Goal: Task Accomplishment & Management: Manage account settings

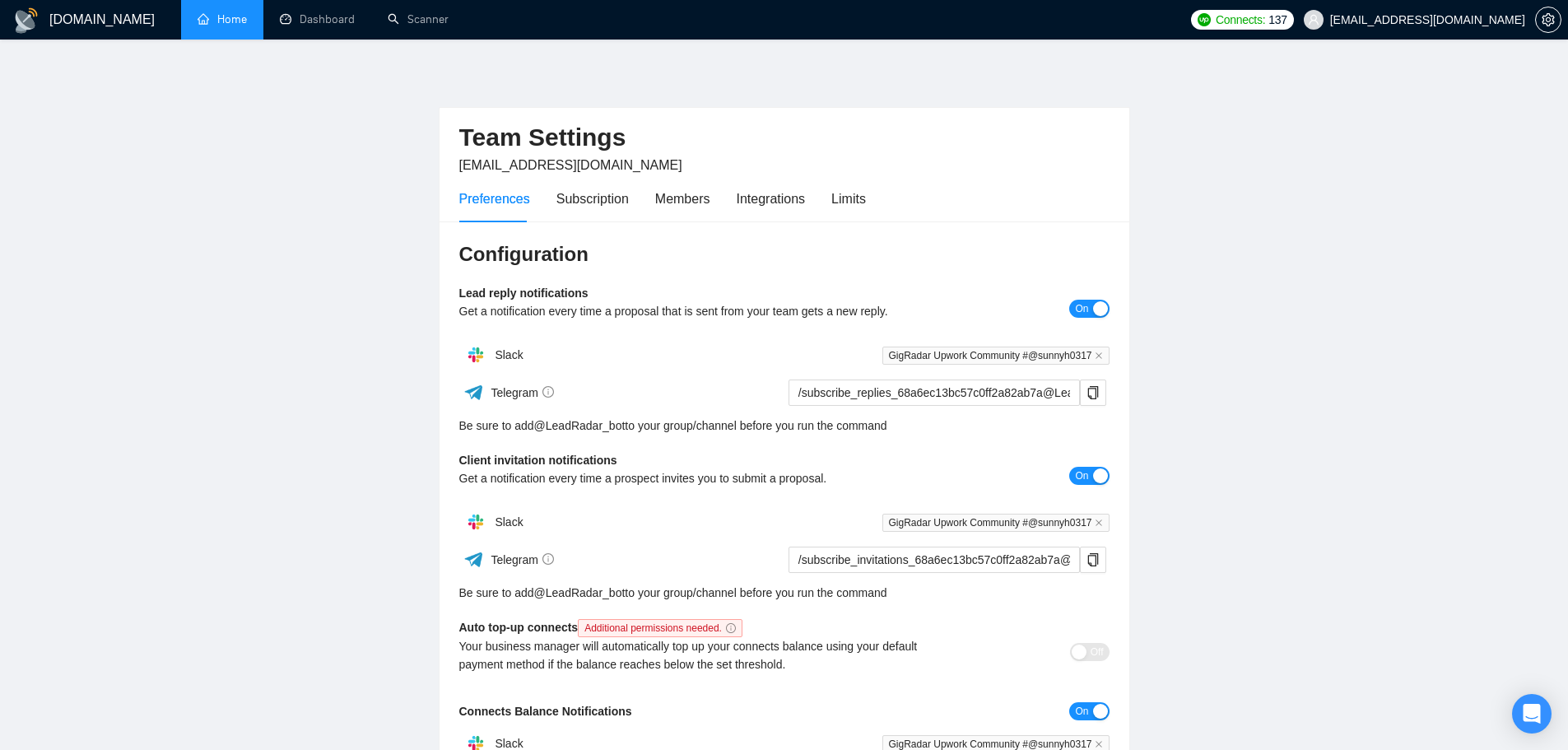
click at [223, 18] on link "Home" at bounding box center [222, 19] width 49 height 14
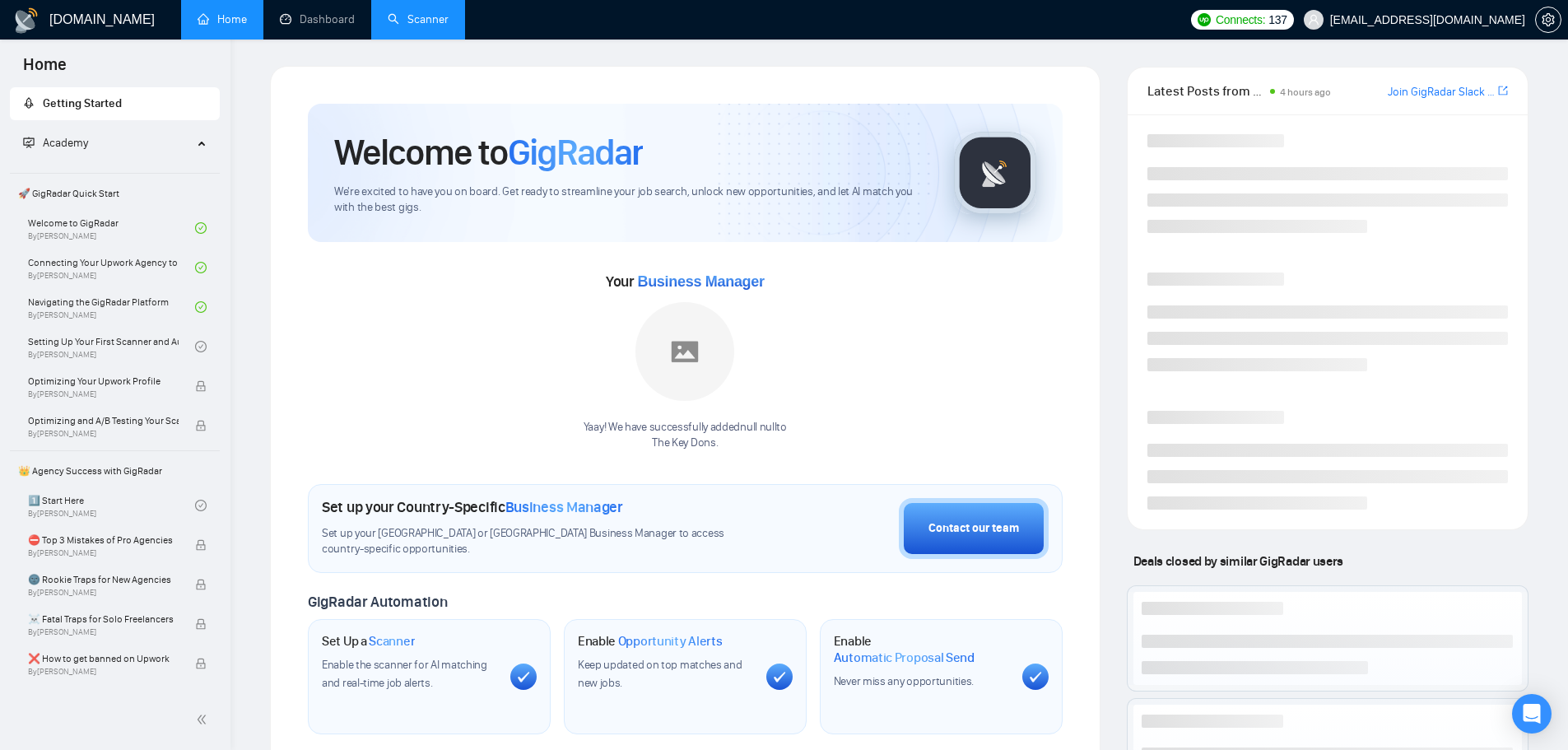
click at [414, 23] on link "Scanner" at bounding box center [418, 19] width 61 height 14
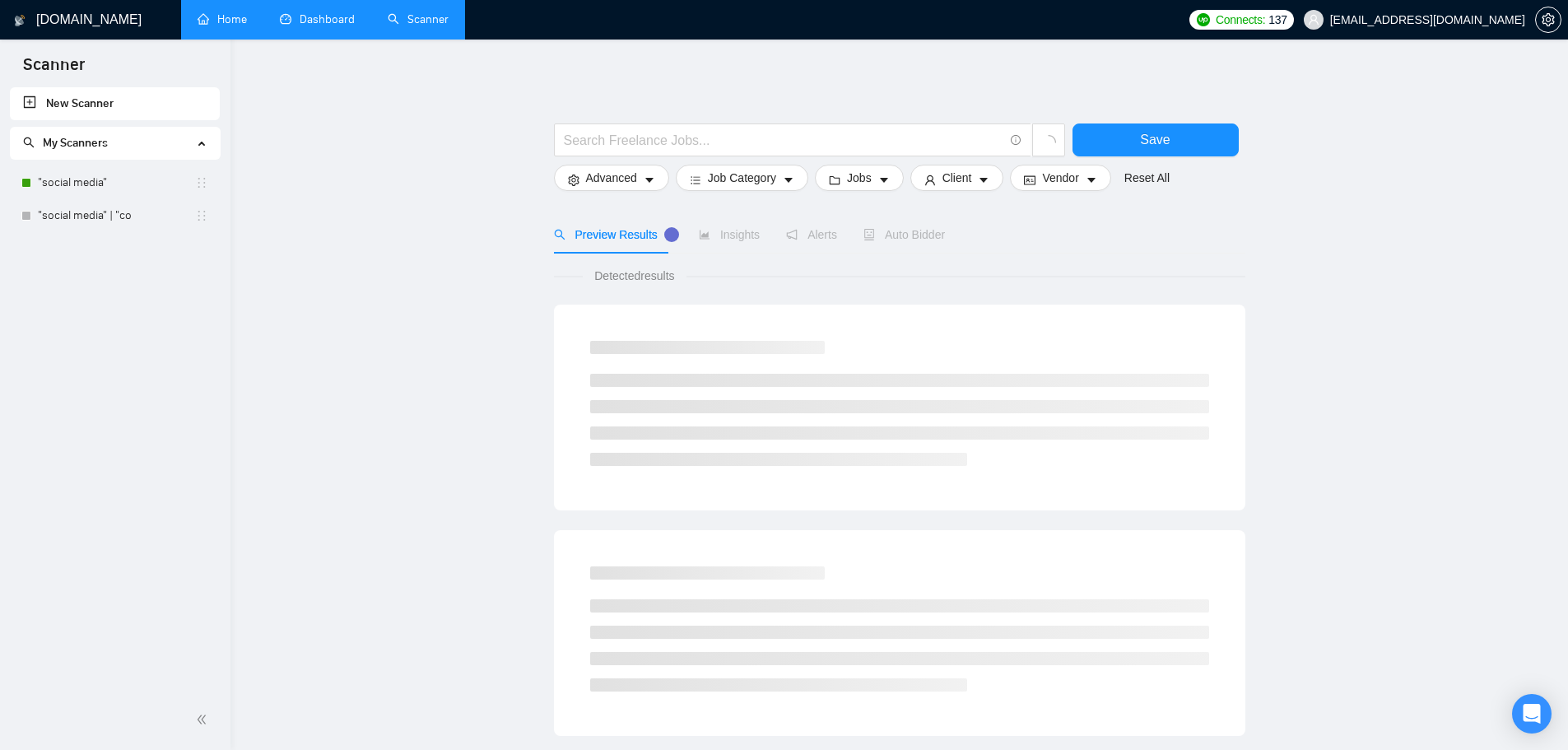
click at [336, 18] on link "Dashboard" at bounding box center [317, 19] width 75 height 14
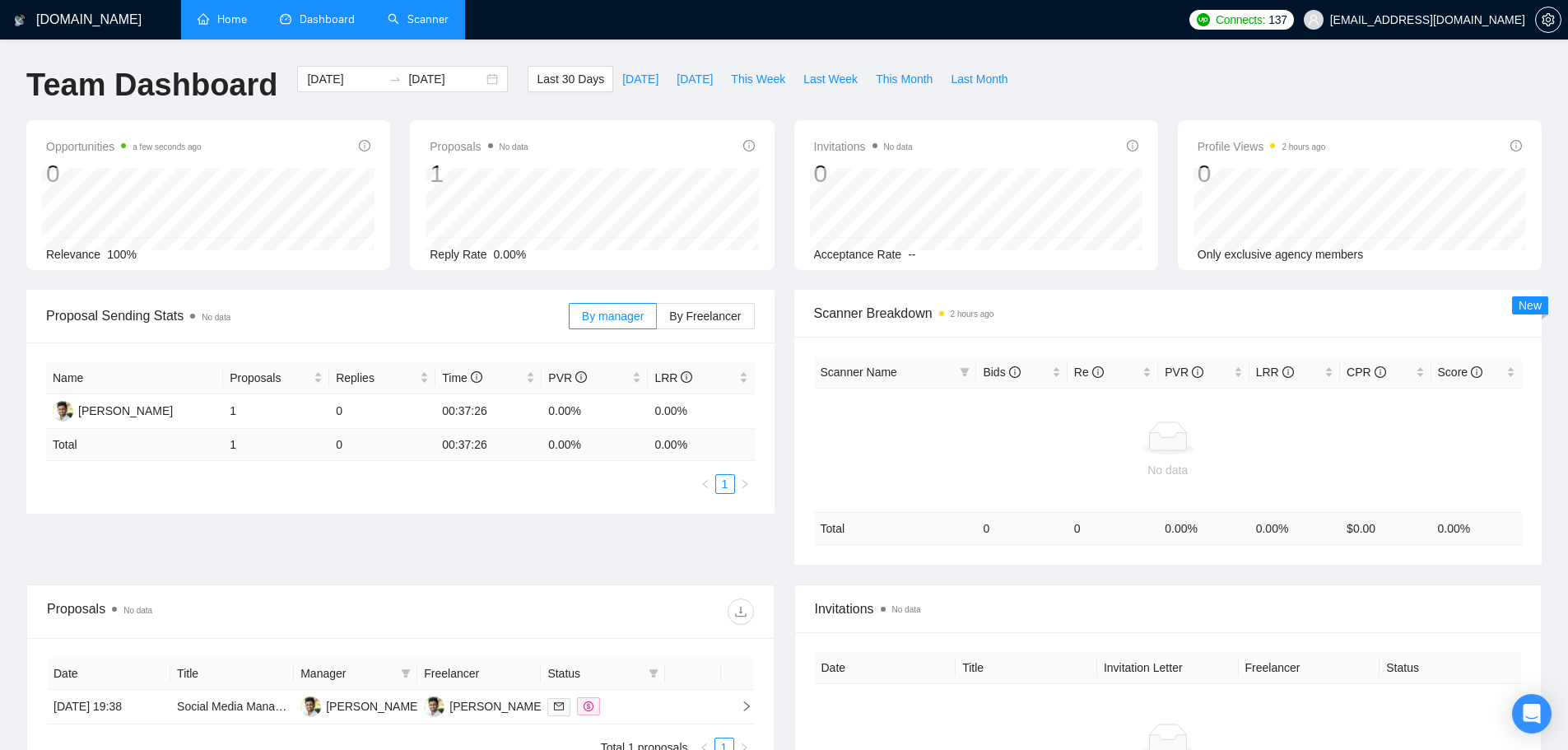
click at [388, 12] on link "Scanner" at bounding box center [418, 19] width 61 height 14
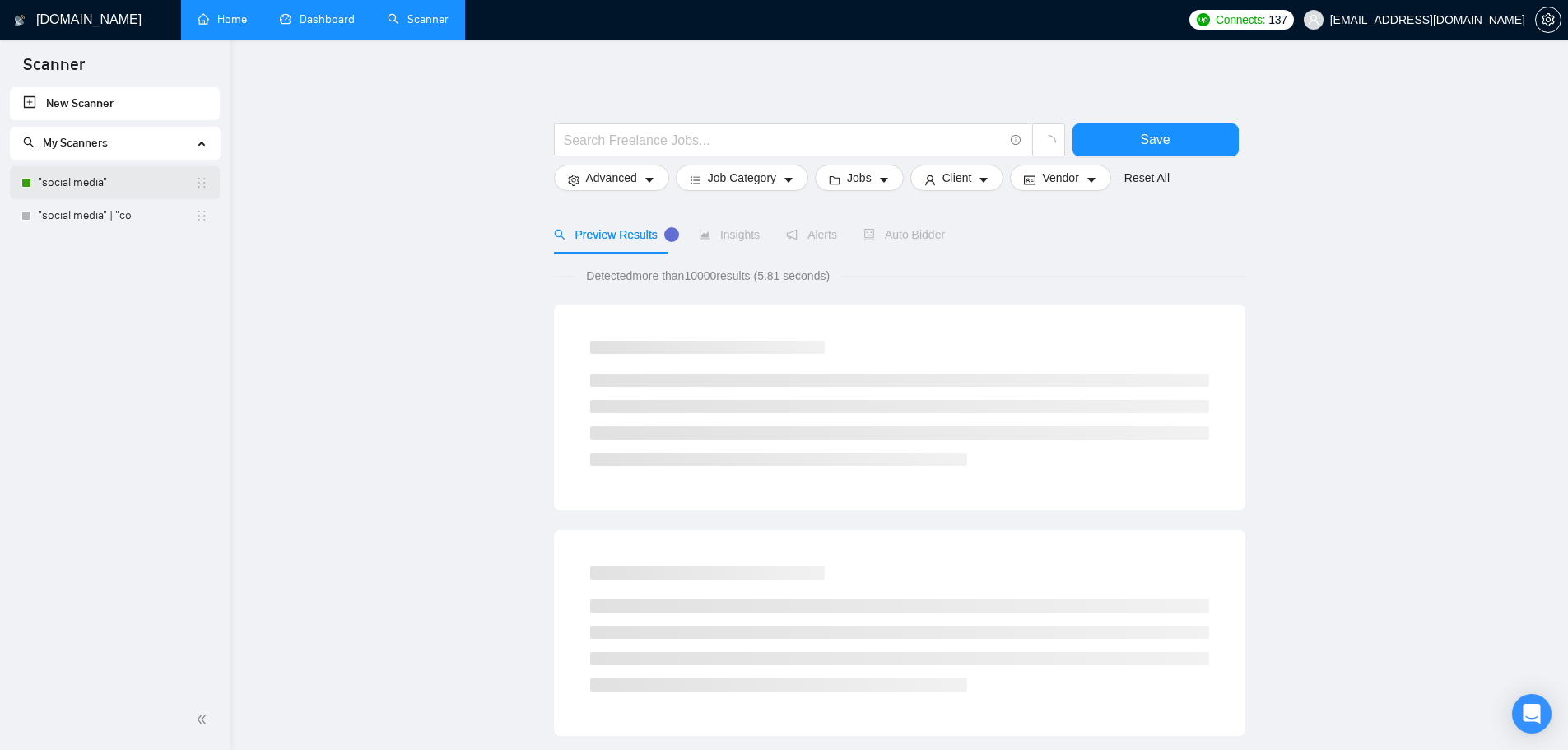
click at [124, 190] on link ""social media"" at bounding box center [116, 182] width 157 height 33
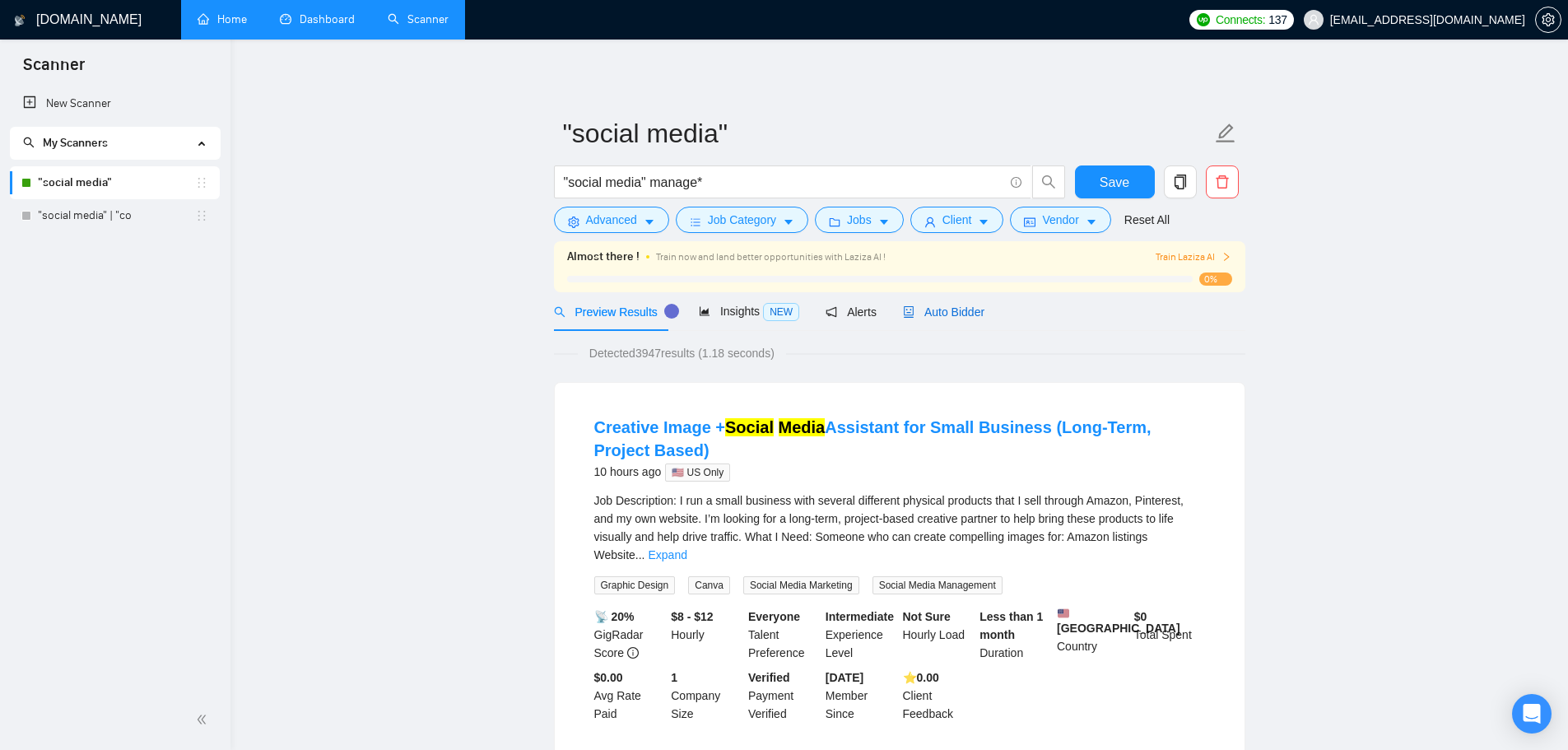
click at [942, 314] on span "Auto Bidder" at bounding box center [944, 312] width 82 height 13
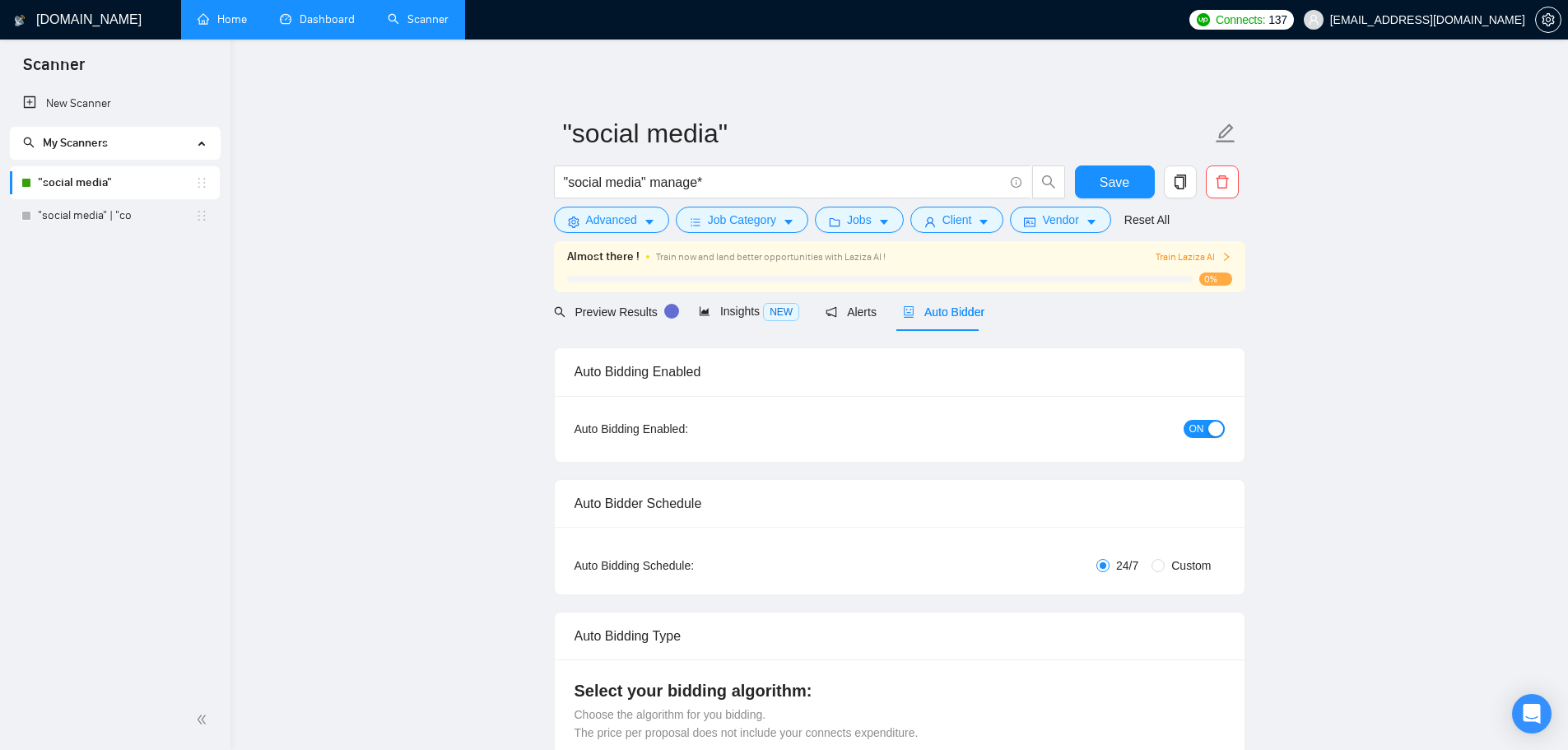
radio input "false"
radio input "true"
checkbox input "true"
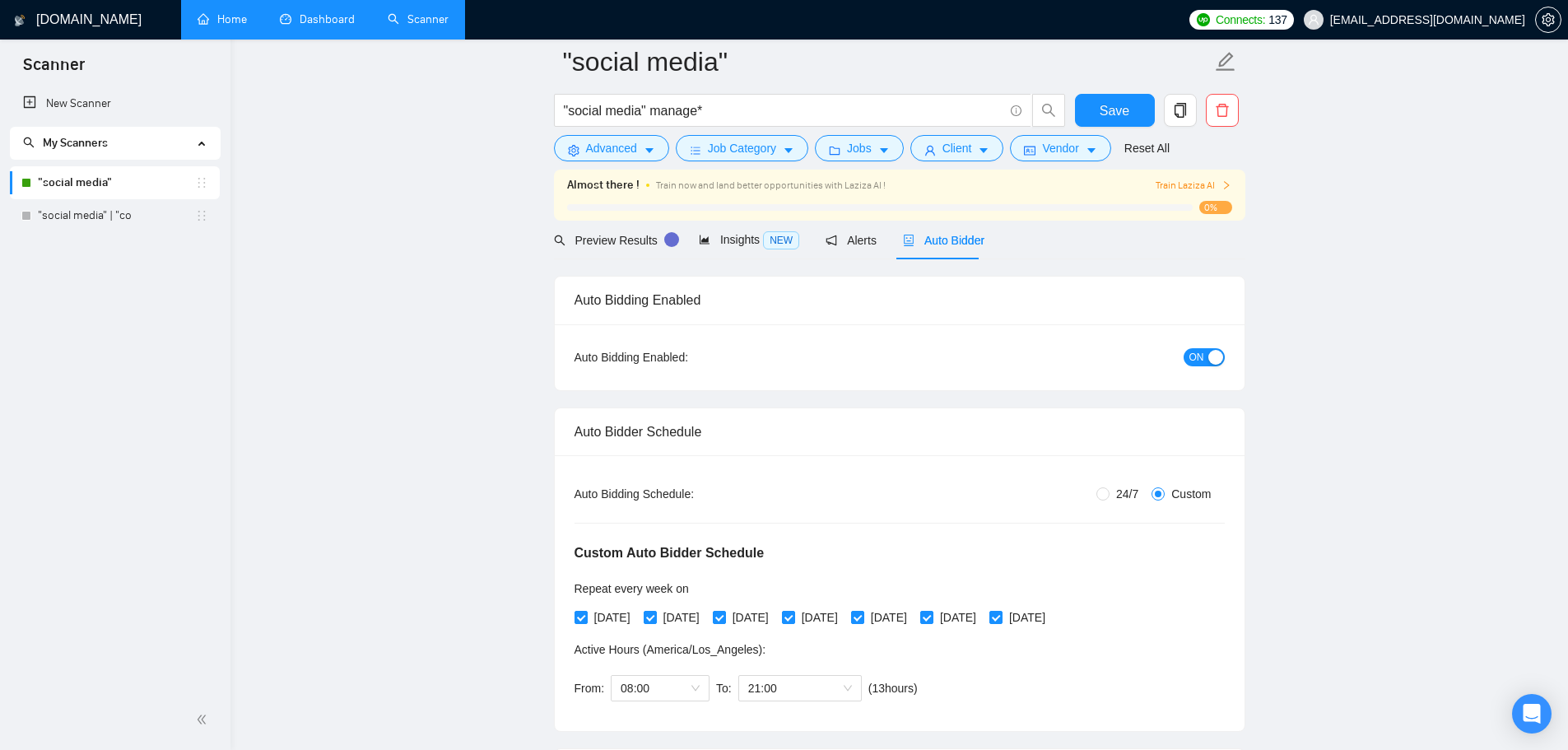
scroll to position [247, 0]
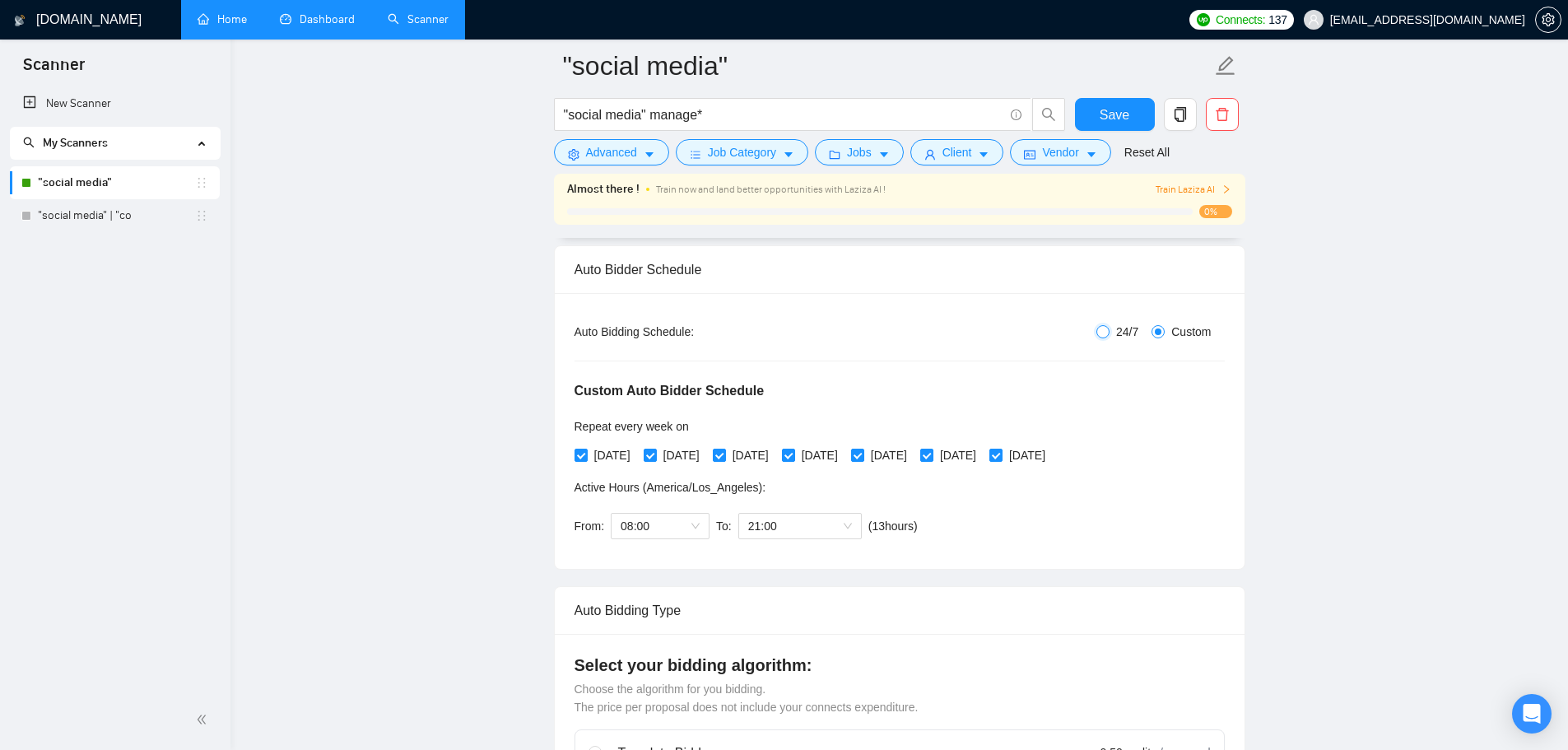
click at [1104, 327] on input "24/7" at bounding box center [1103, 332] width 13 height 13
radio input "true"
radio input "false"
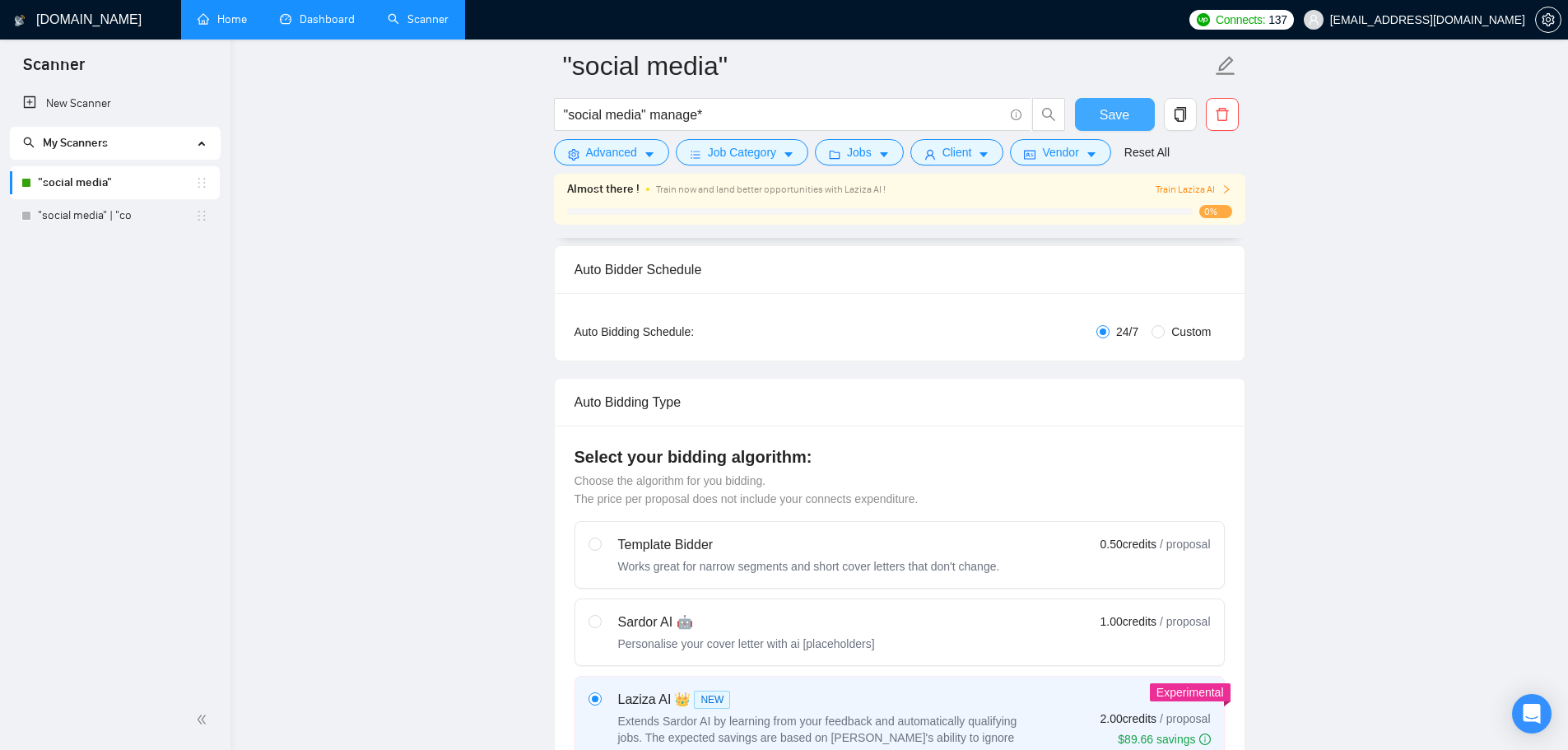
click at [1113, 104] on span "Save" at bounding box center [1114, 114] width 30 height 20
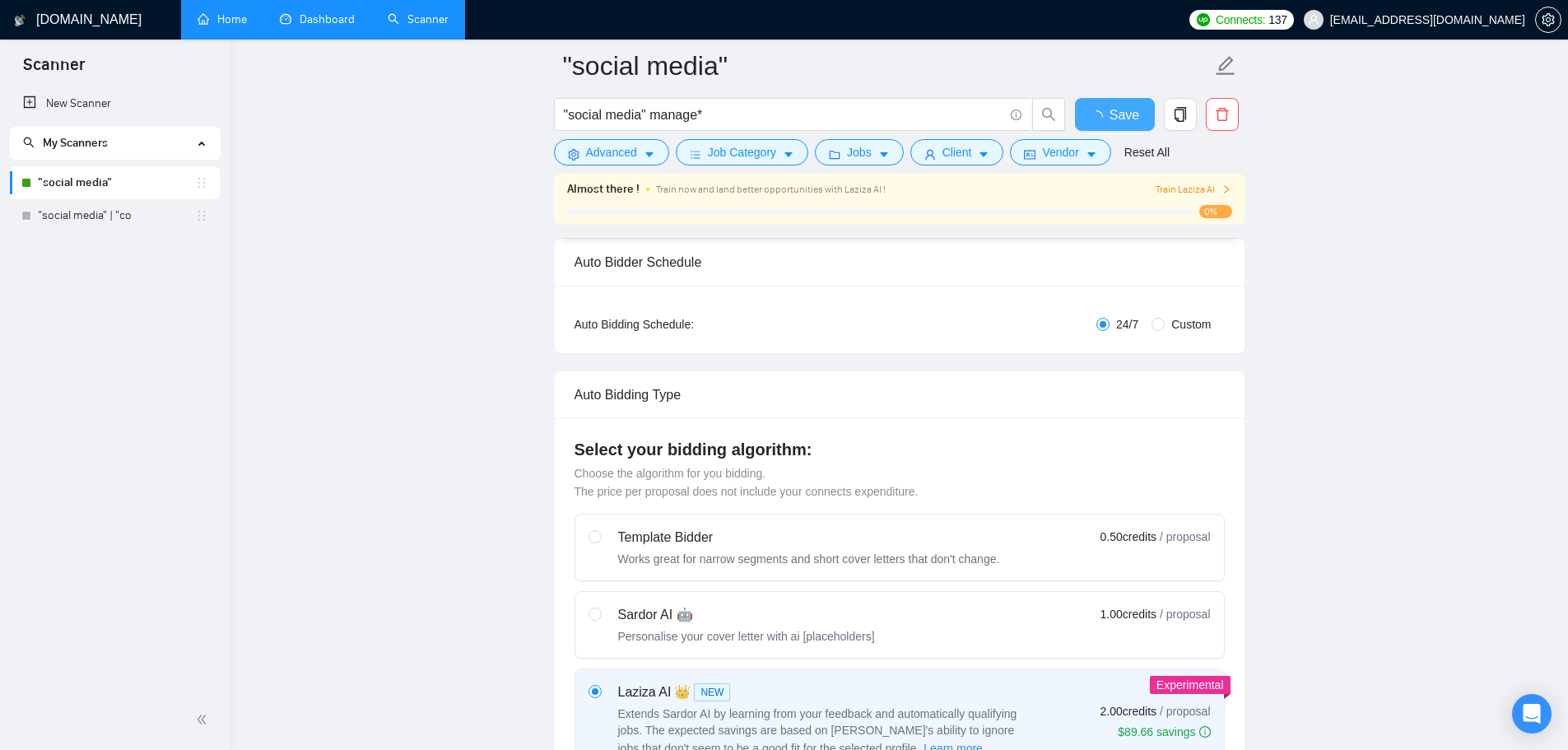
checkbox input "true"
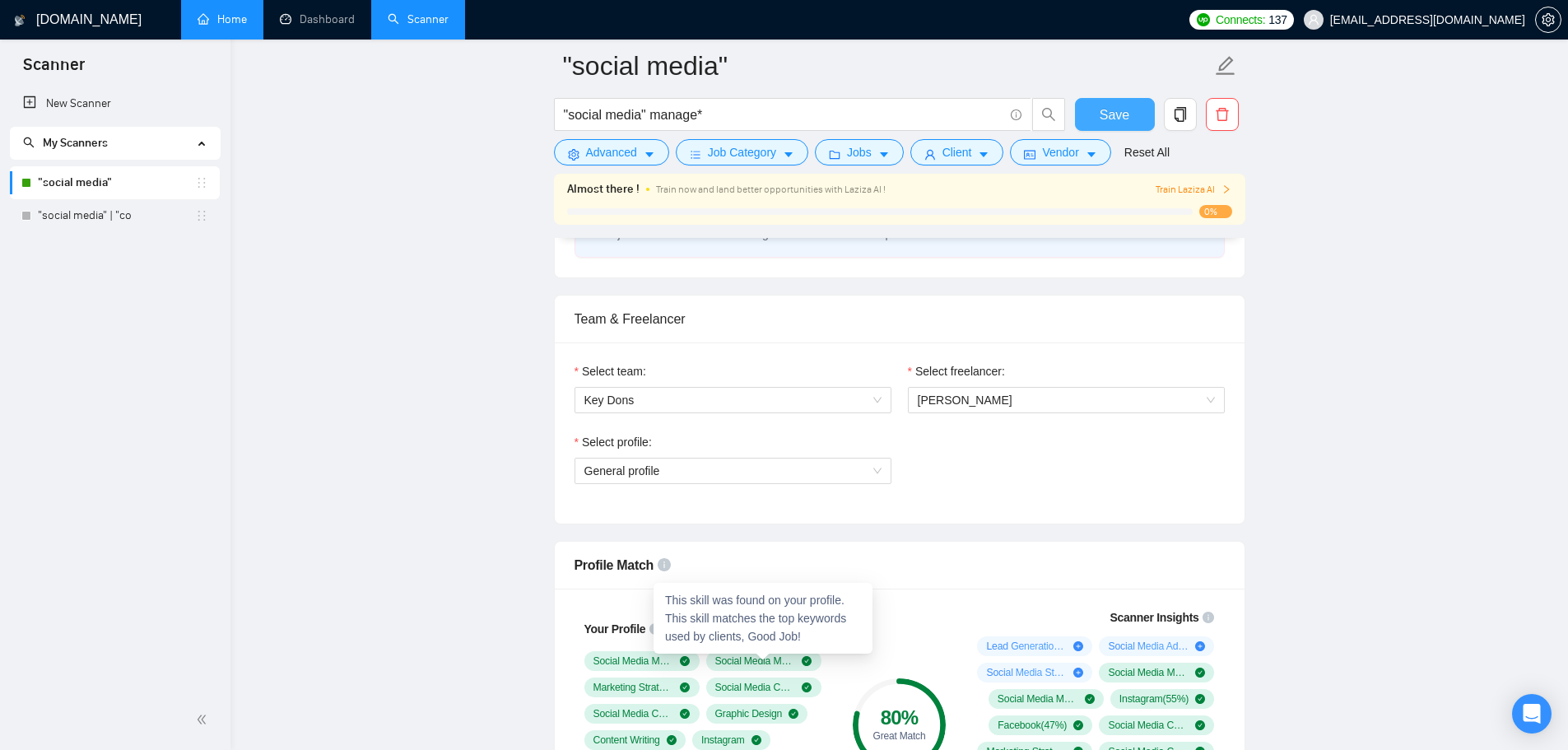
scroll to position [988, 0]
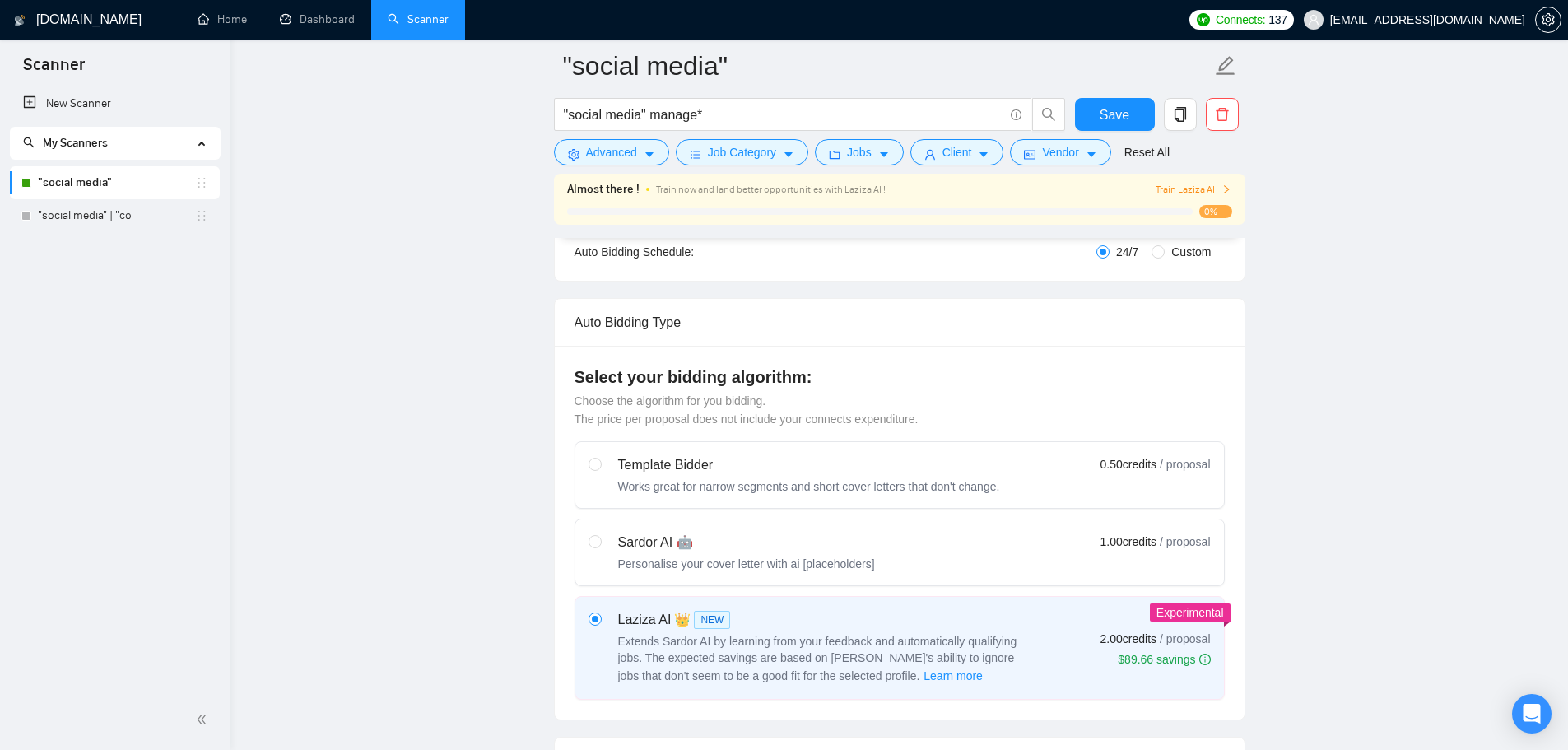
scroll to position [739, 0]
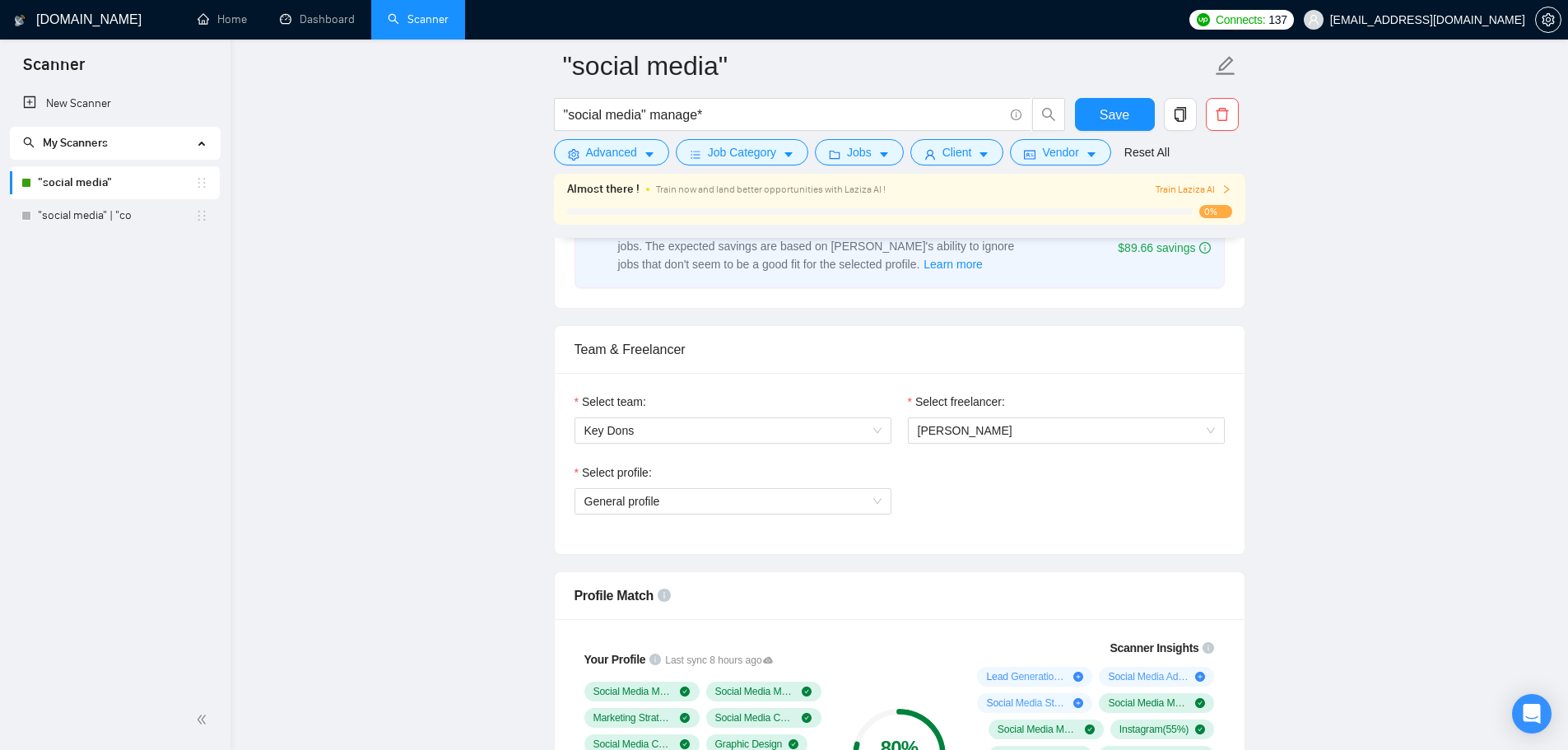
click at [855, 187] on span "Train now and land better opportunities with Laziza AI !" at bounding box center [771, 190] width 230 height 11
click at [1200, 186] on span "Train Laziza AI" at bounding box center [1193, 190] width 75 height 16
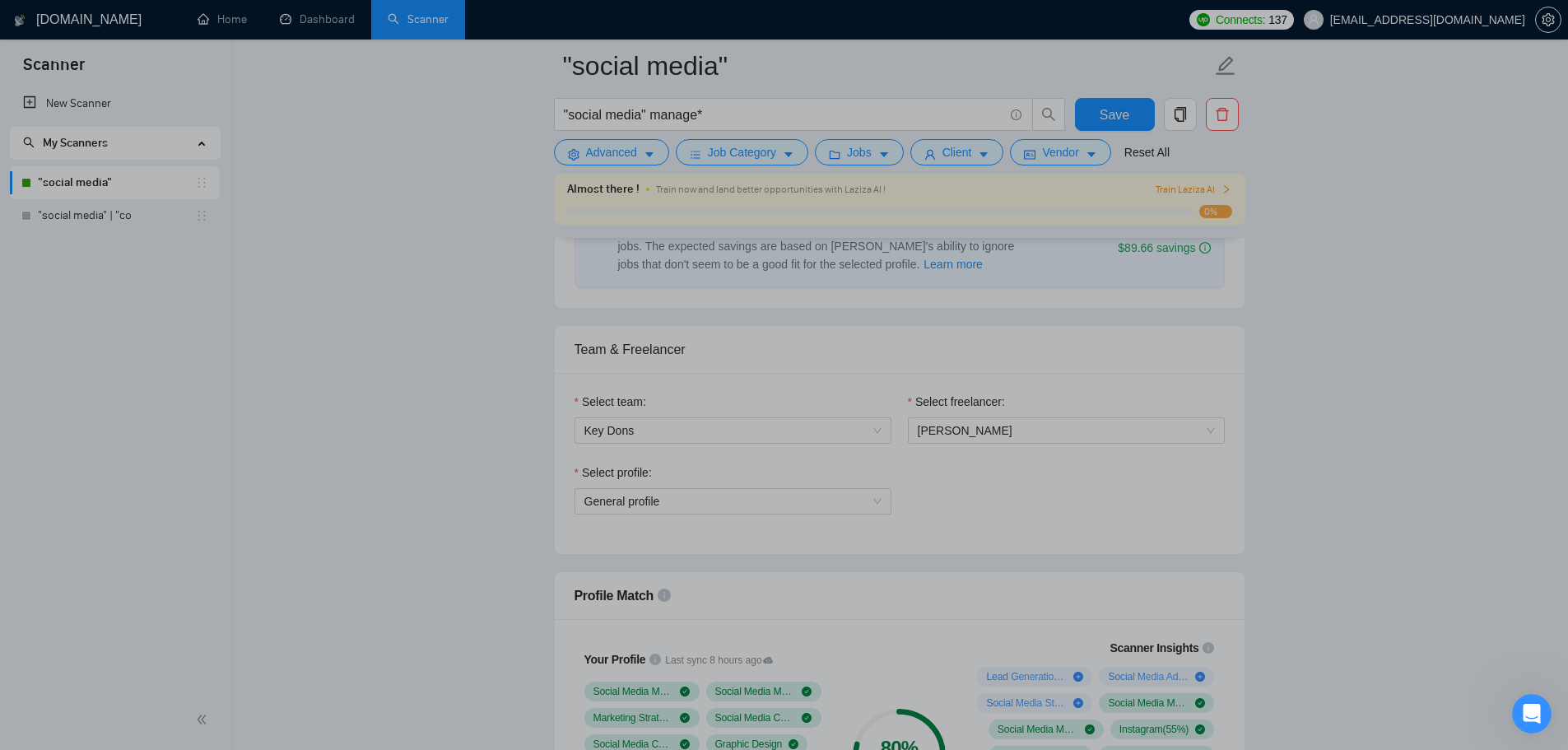
scroll to position [0, 0]
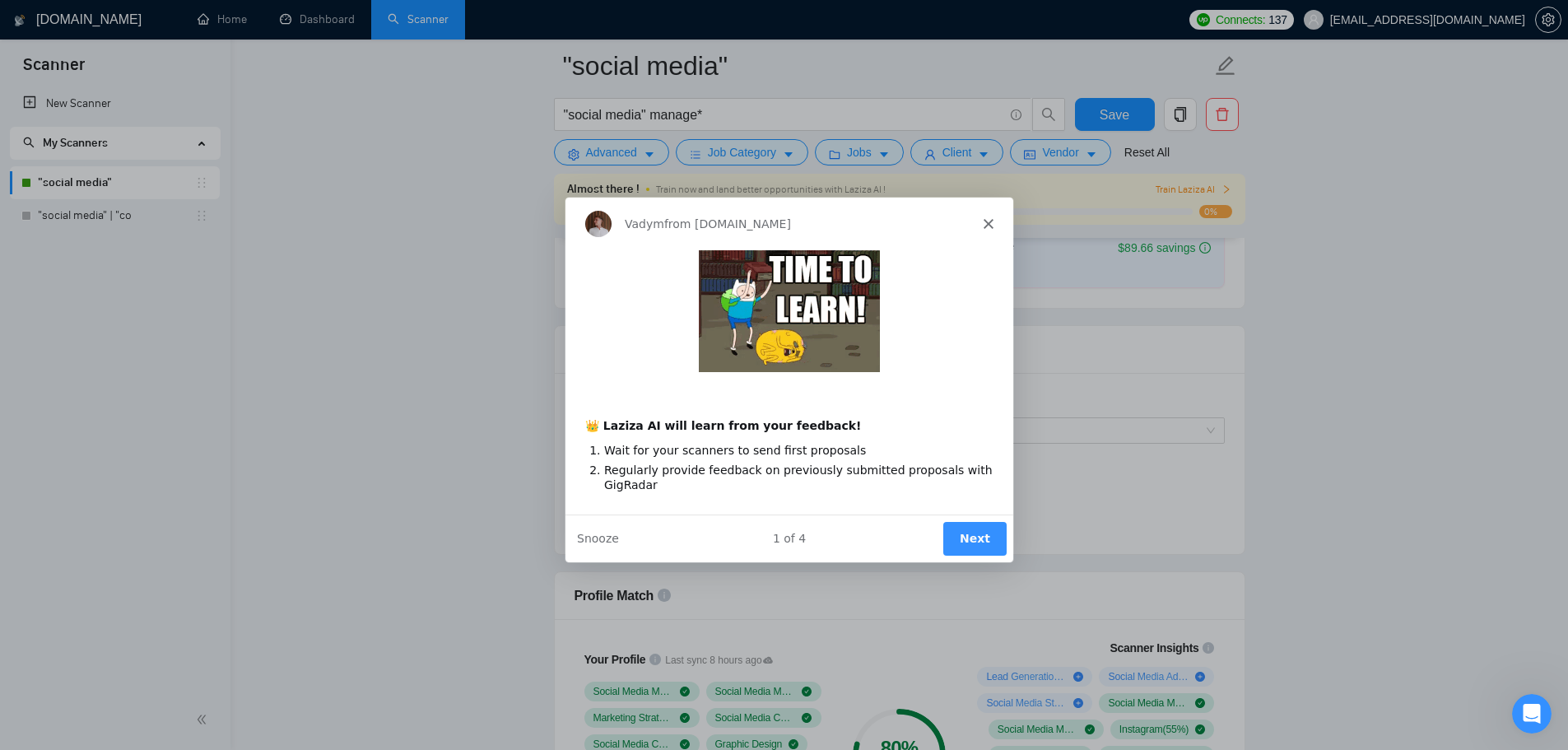
click at [962, 538] on button "Next" at bounding box center [973, 538] width 63 height 33
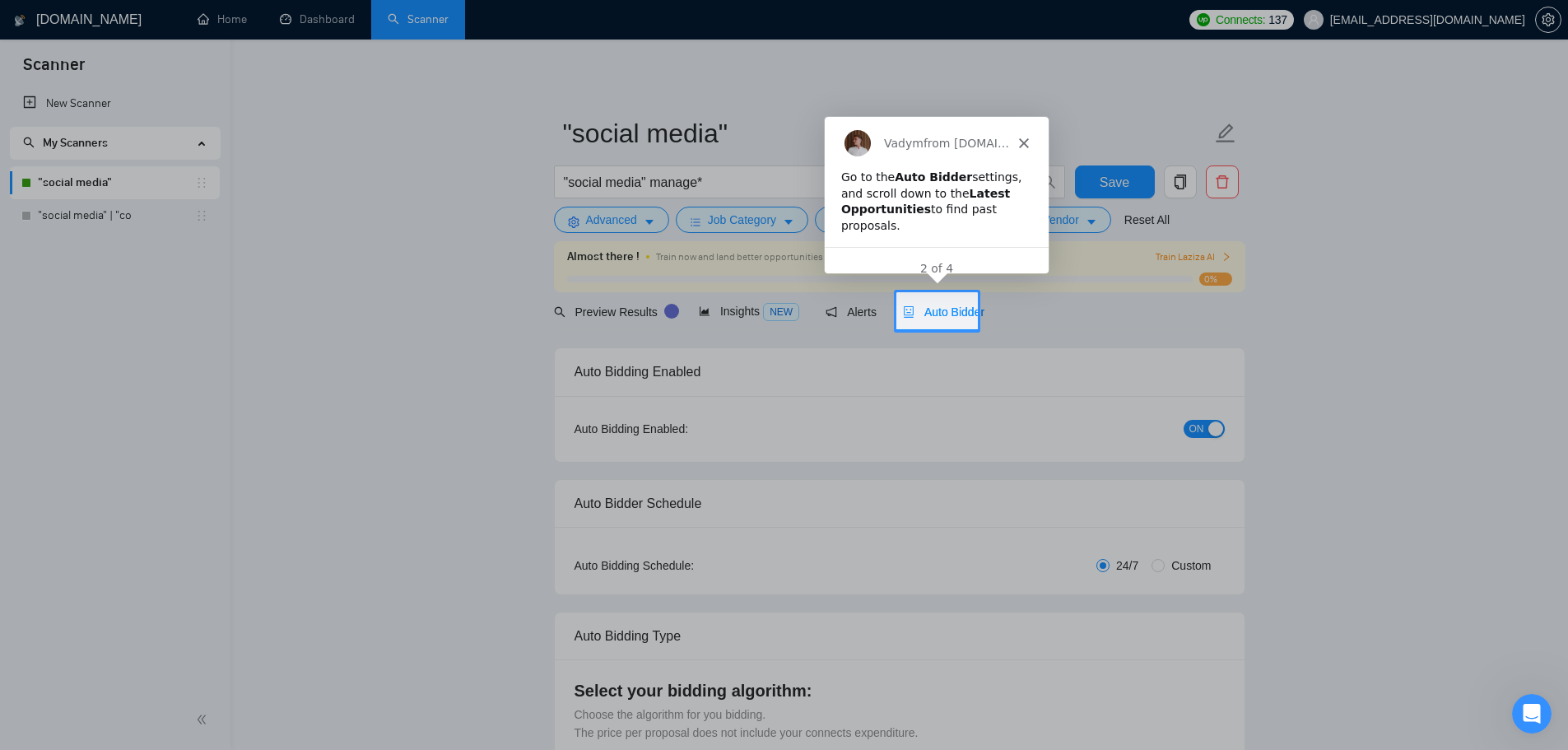
click at [977, 258] on div "2 of 4" at bounding box center [936, 267] width 224 height 18
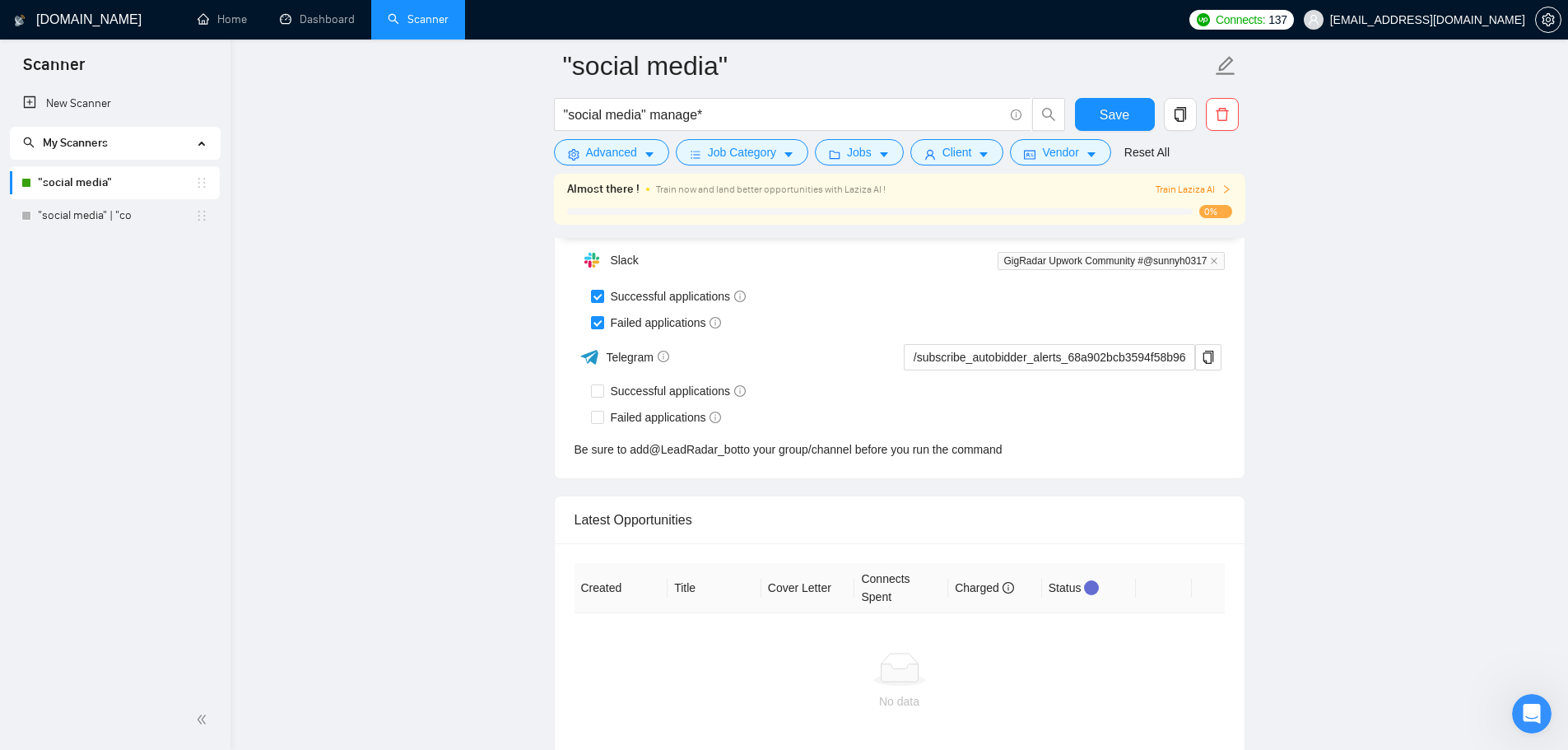
scroll to position [4233, 0]
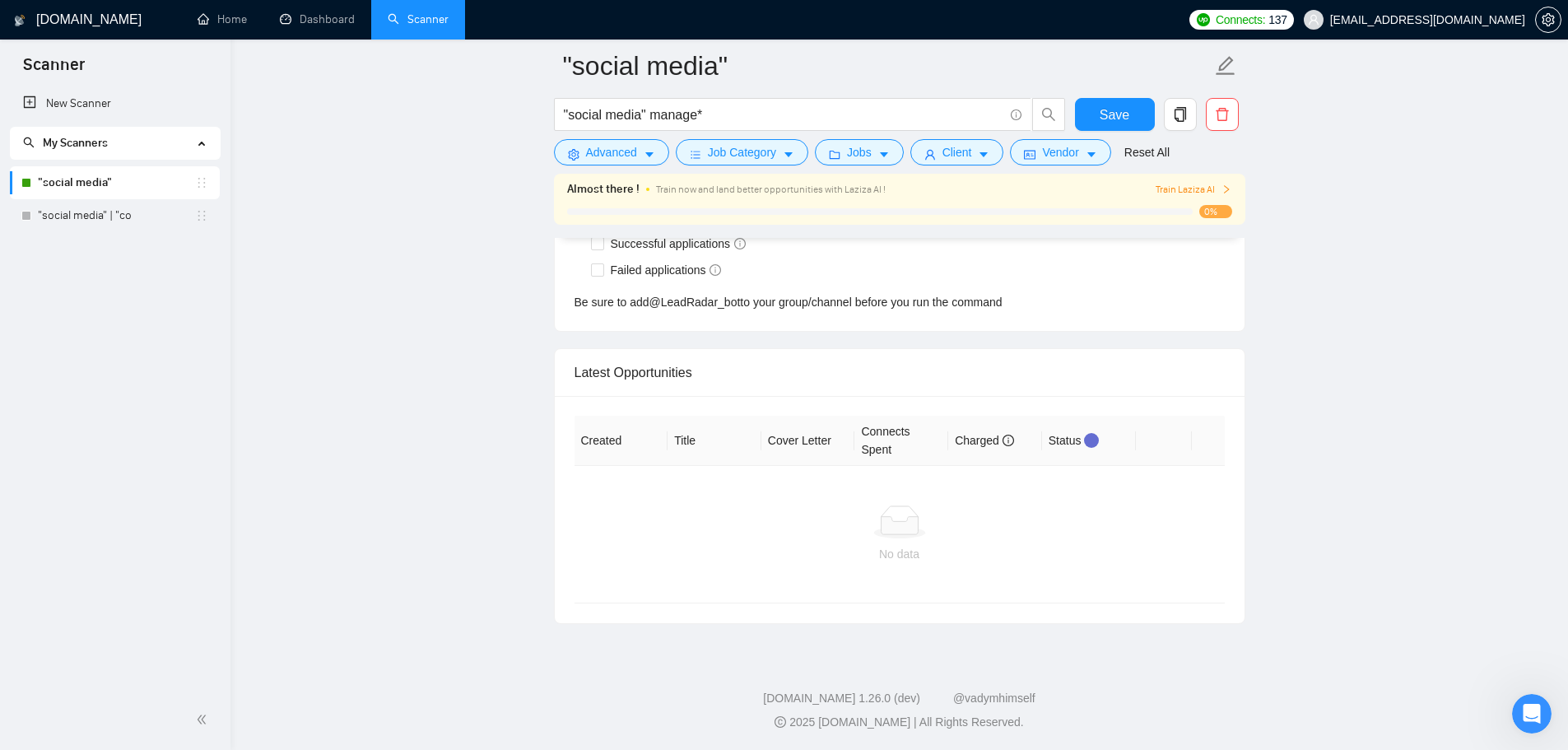
click at [560, 489] on div "Created Title Cover Letter Connects Spent Charged Status No data" at bounding box center [900, 509] width 690 height 227
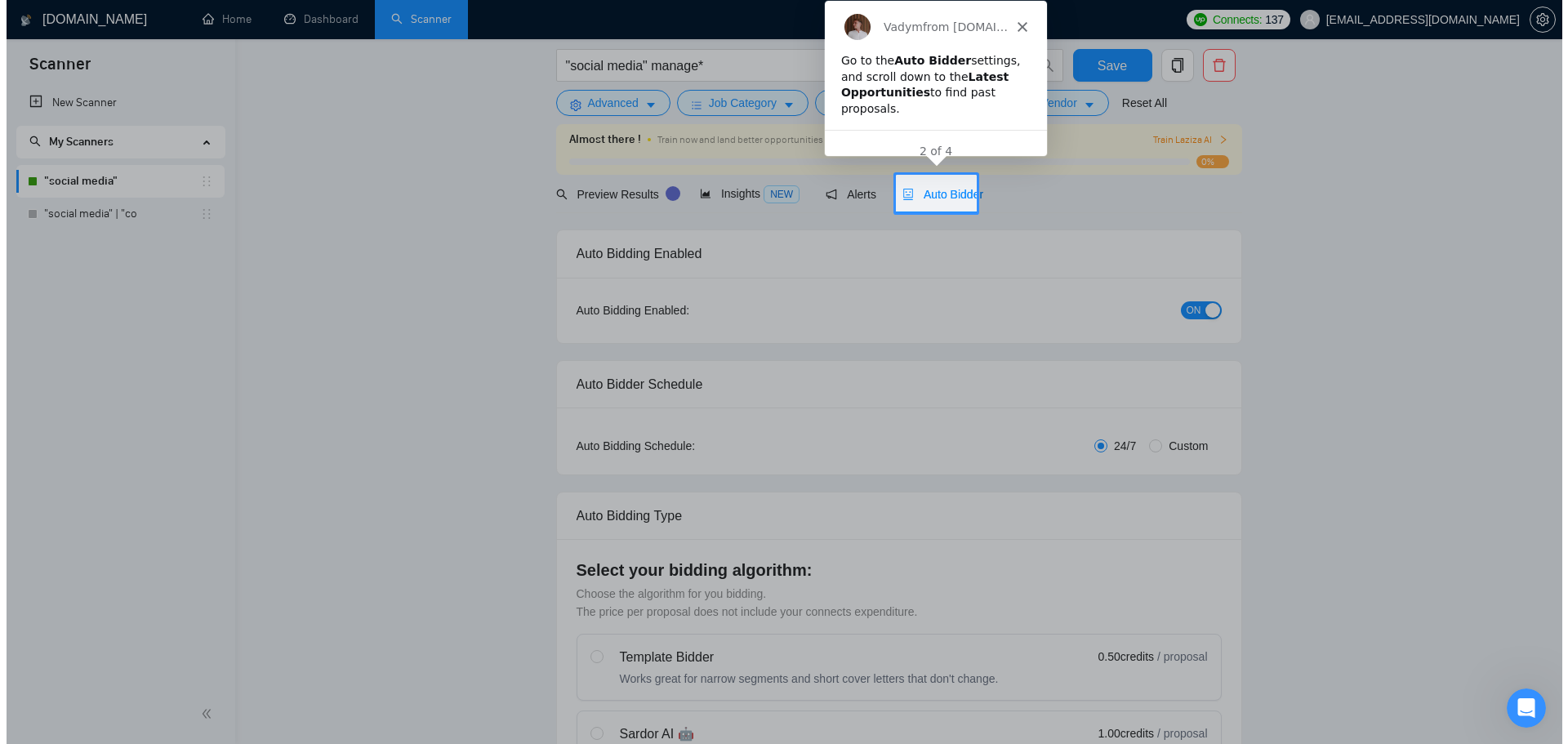
scroll to position [0, 0]
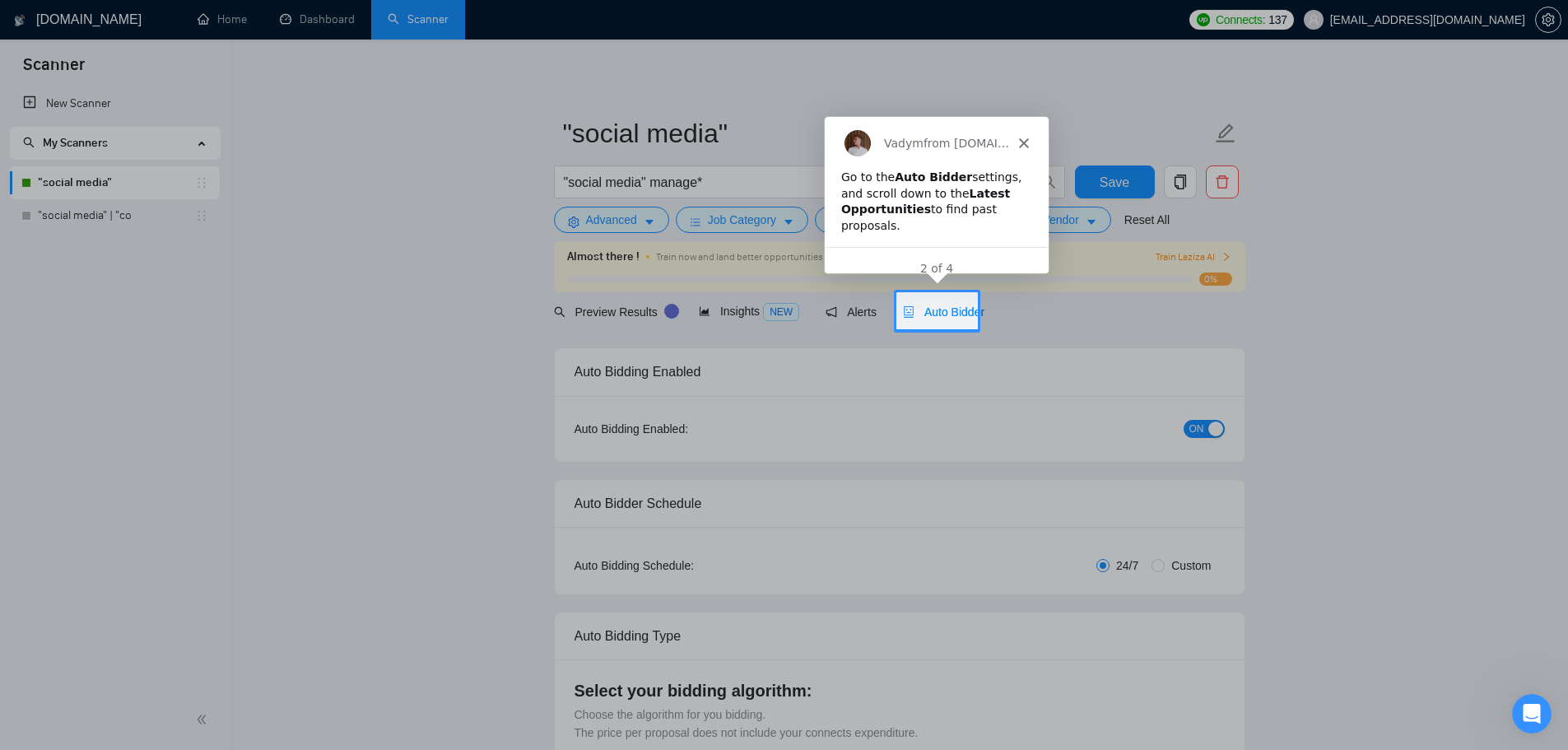
click at [1024, 129] on div "Vadym from GigRadar.io" at bounding box center [936, 141] width 224 height 53
click at [1021, 141] on icon "Close" at bounding box center [1023, 141] width 10 height 10
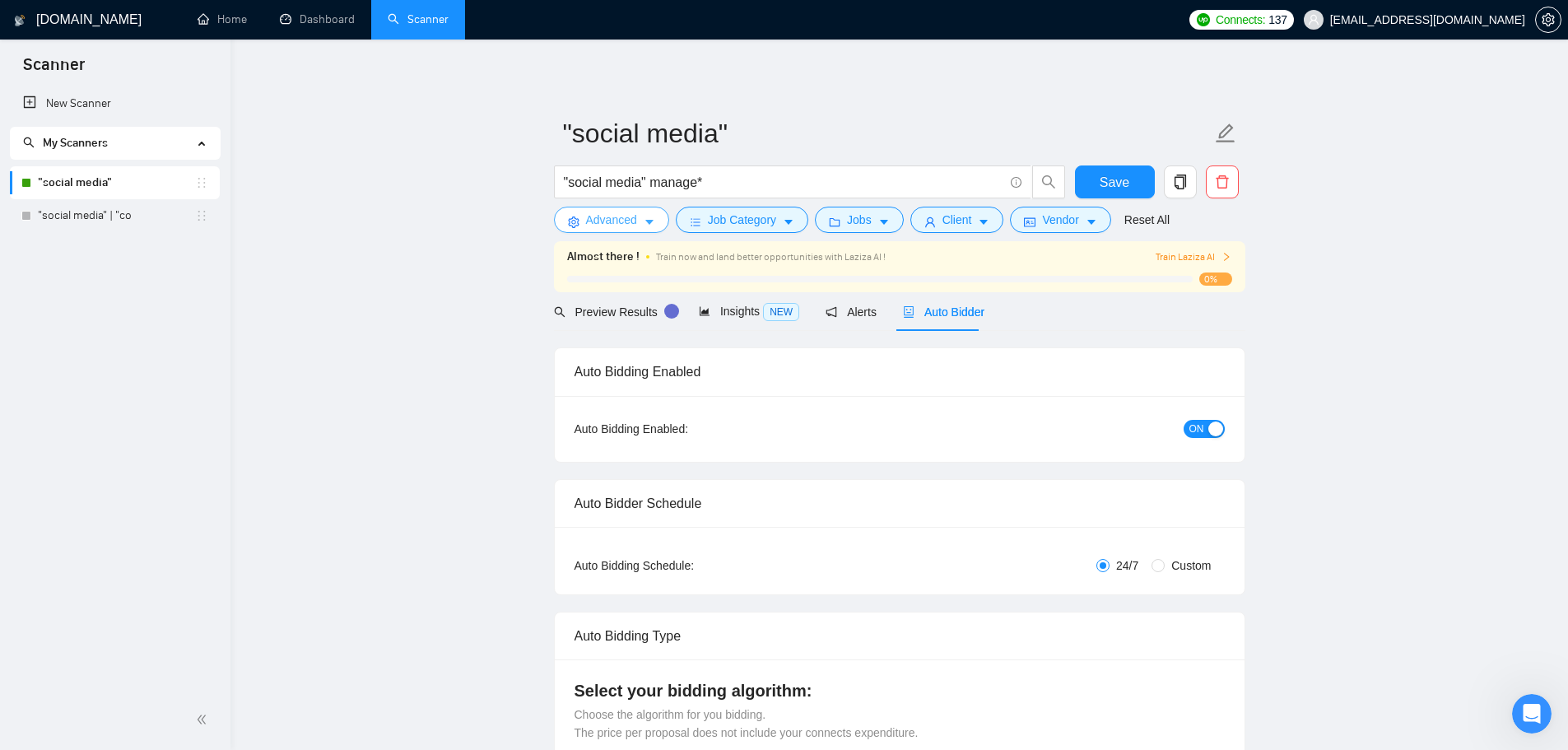
click at [595, 209] on button "Advanced" at bounding box center [612, 219] width 115 height 26
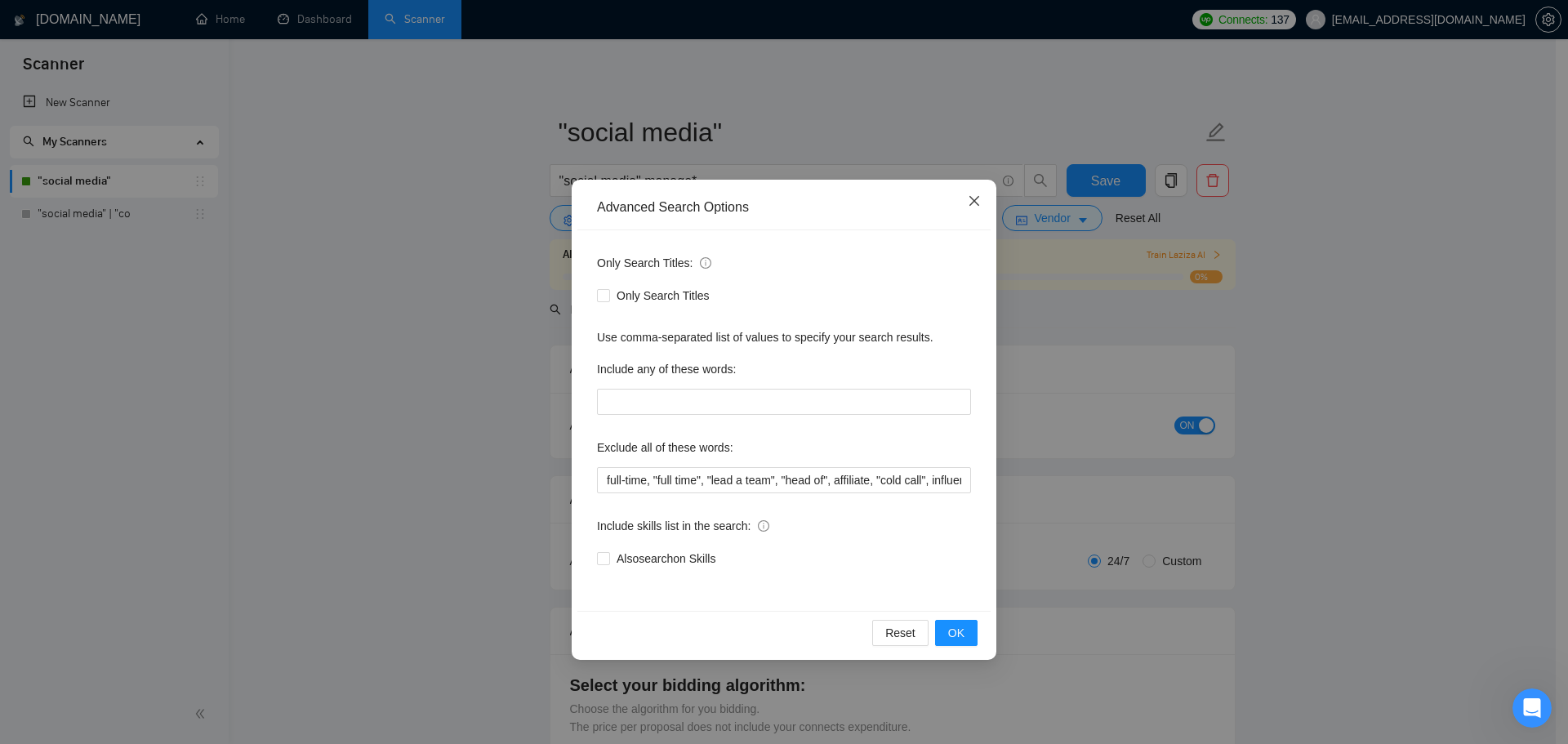
click at [965, 204] on span "Close" at bounding box center [974, 202] width 44 height 44
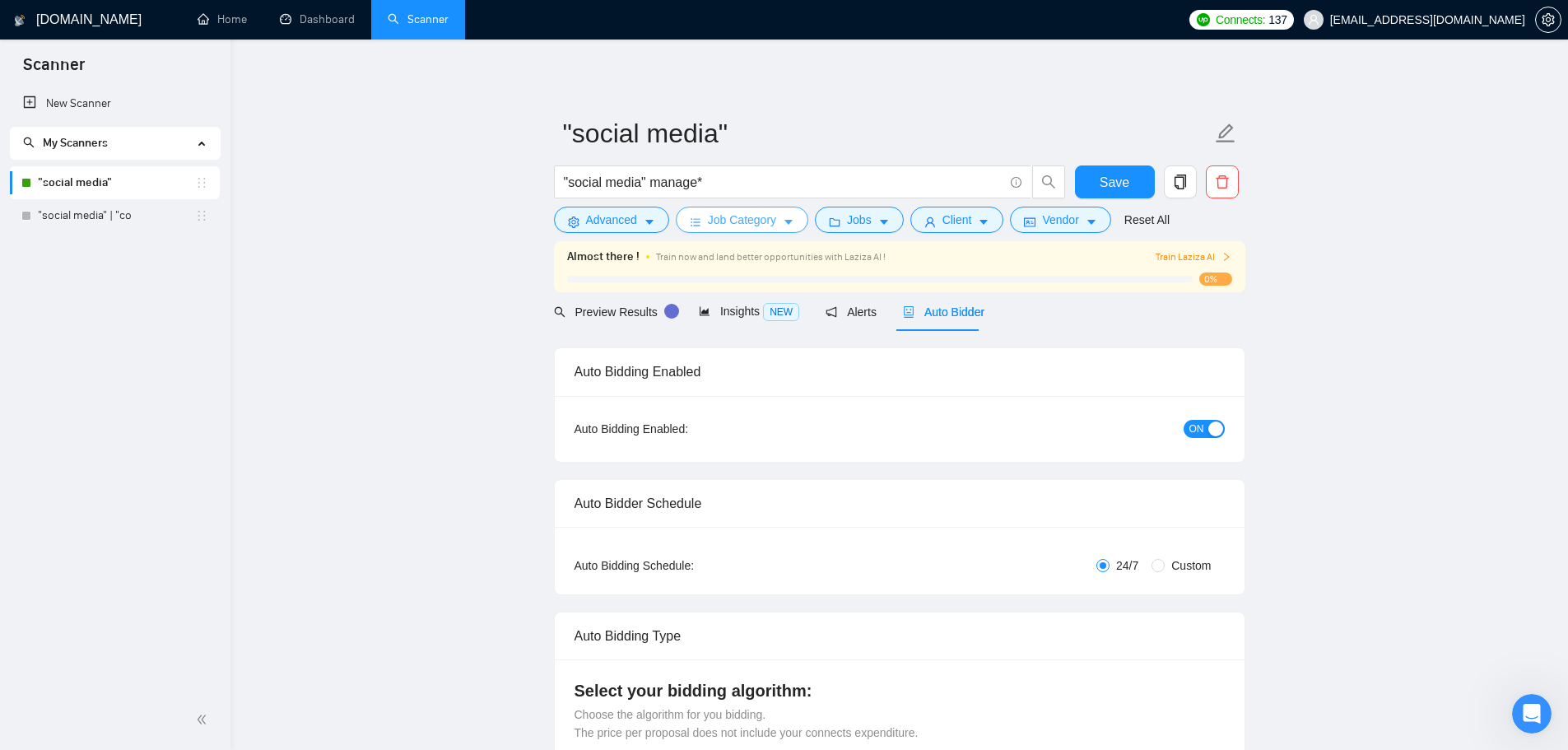
click at [703, 228] on button "Job Category" at bounding box center [742, 219] width 133 height 26
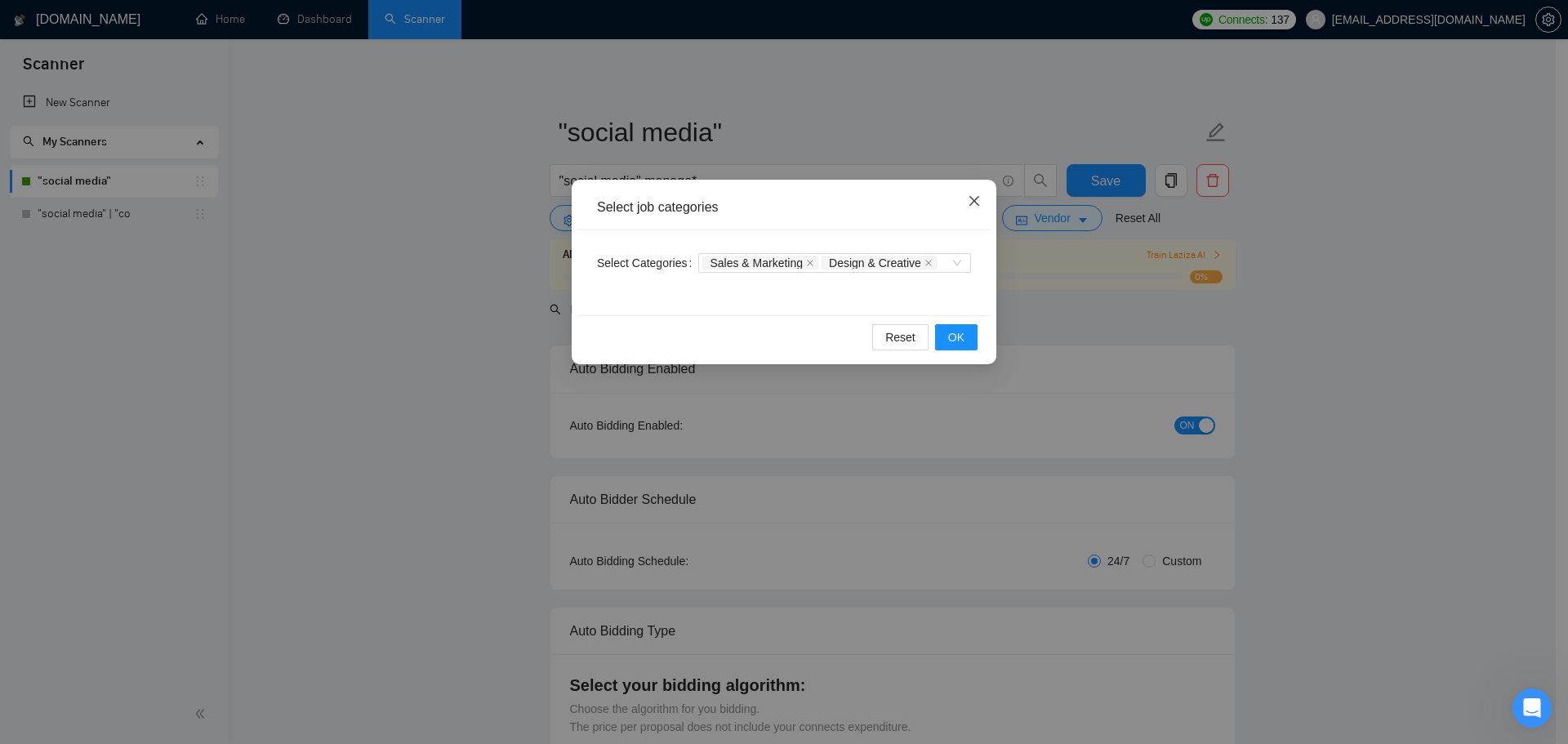
click at [976, 201] on icon "close" at bounding box center [974, 201] width 13 height 13
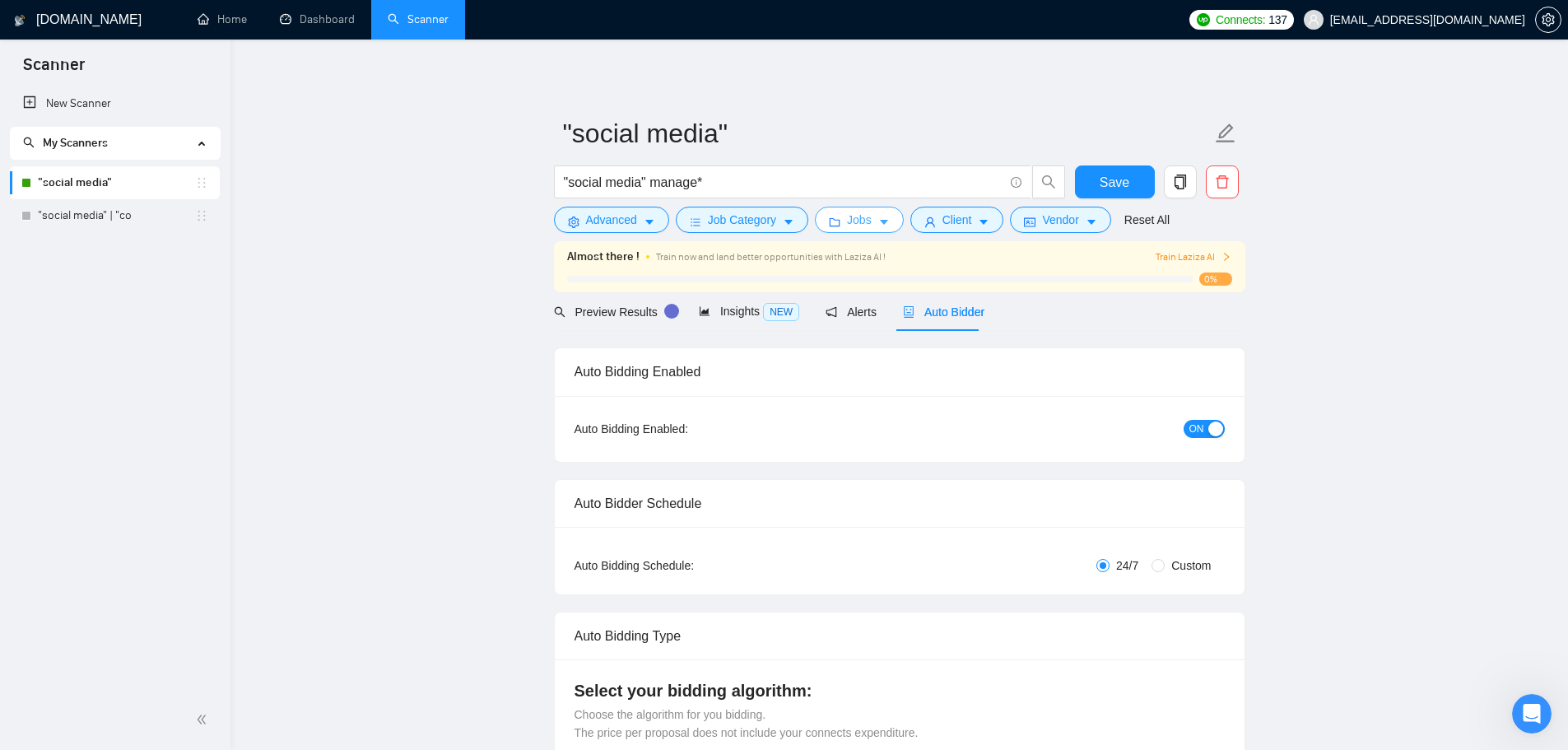
click at [869, 221] on button "Jobs" at bounding box center [860, 219] width 89 height 26
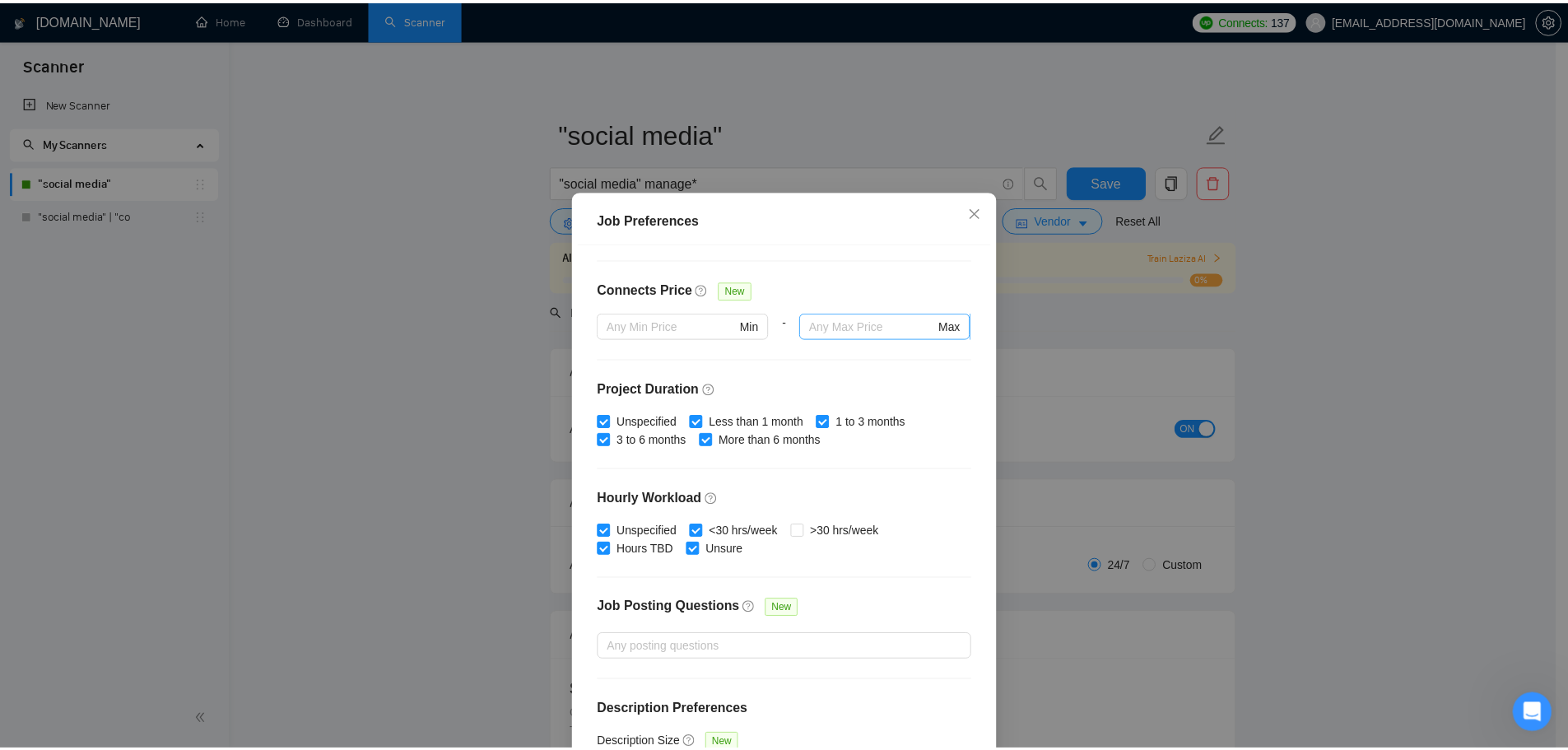
scroll to position [402, 0]
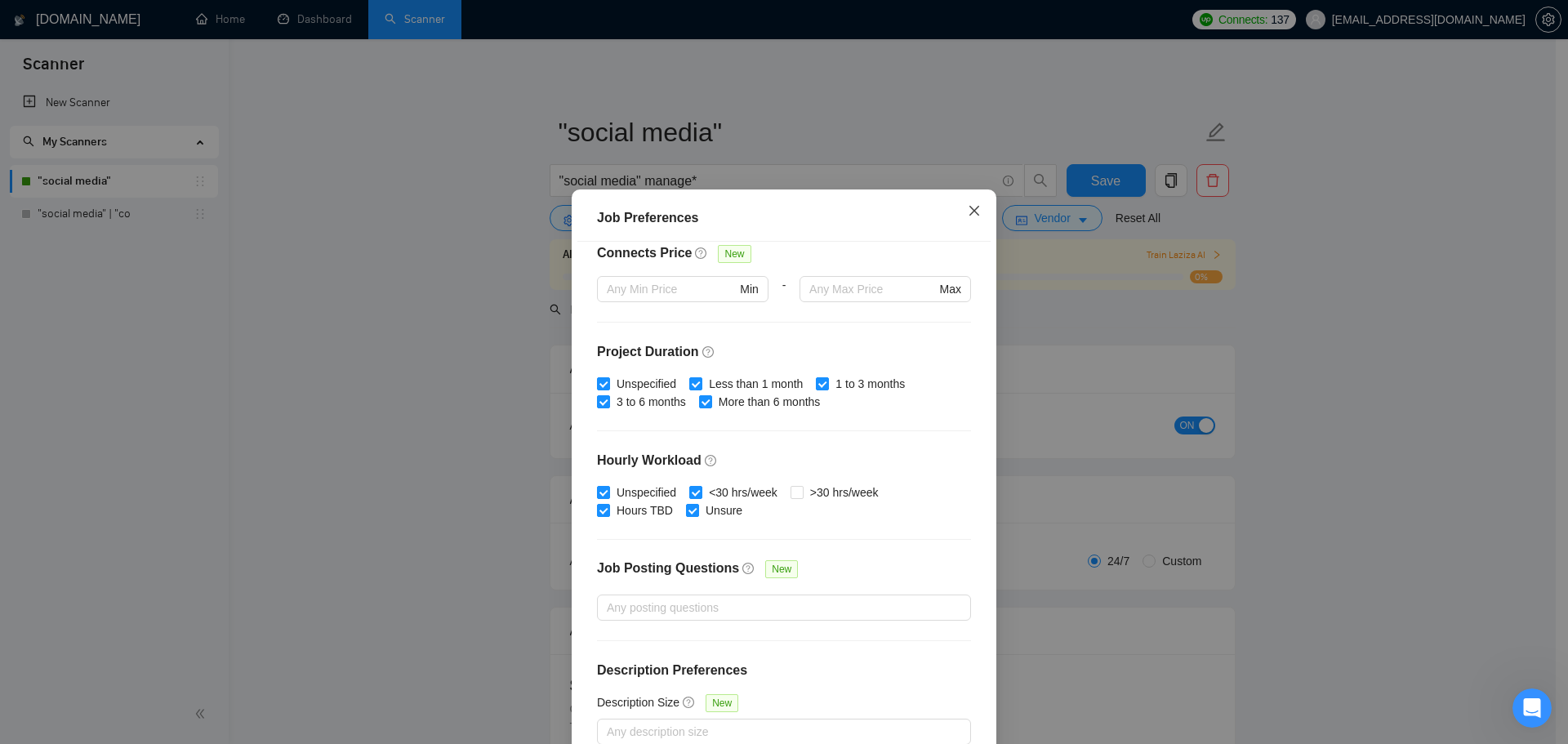
click at [968, 215] on icon "close" at bounding box center [974, 210] width 13 height 13
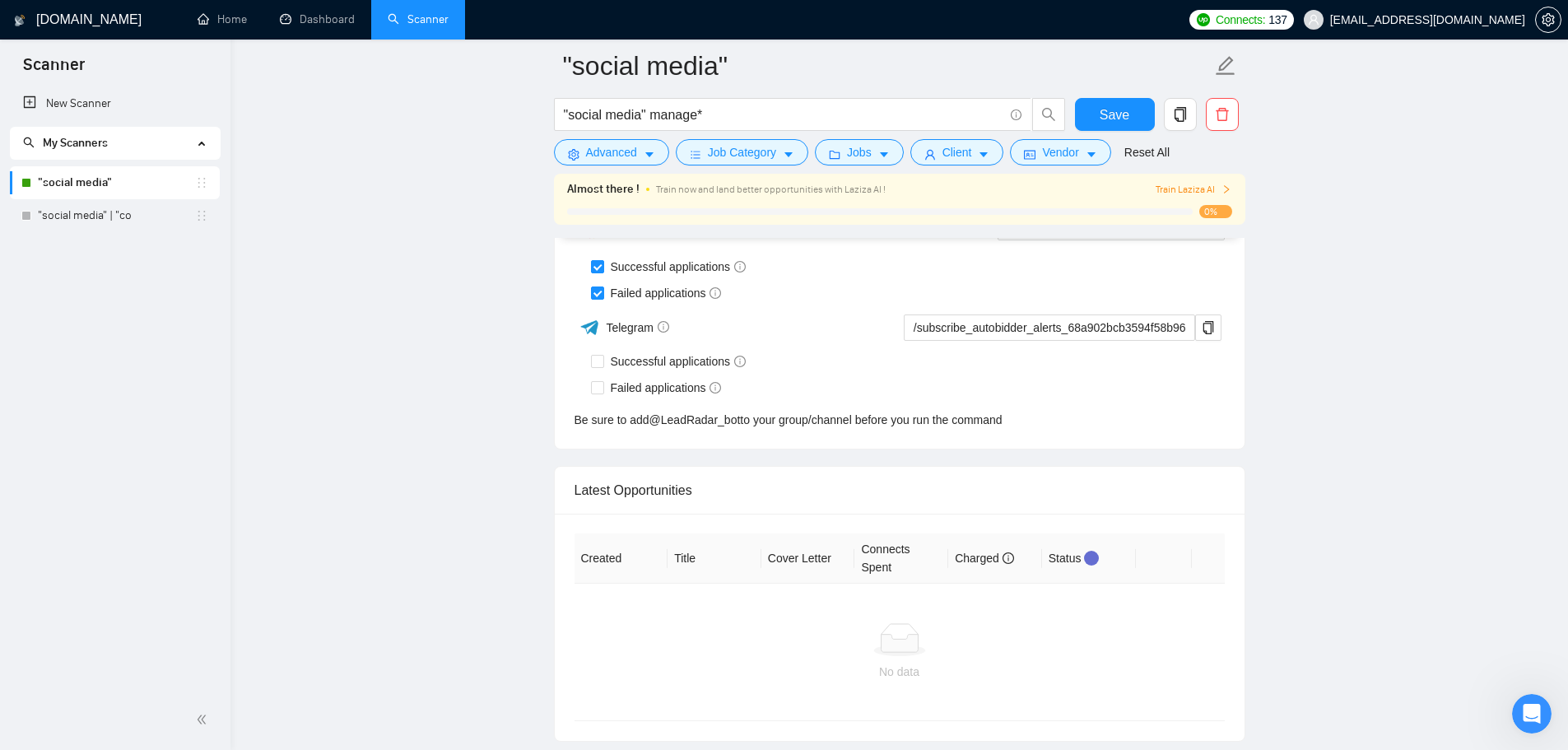
scroll to position [4233, 0]
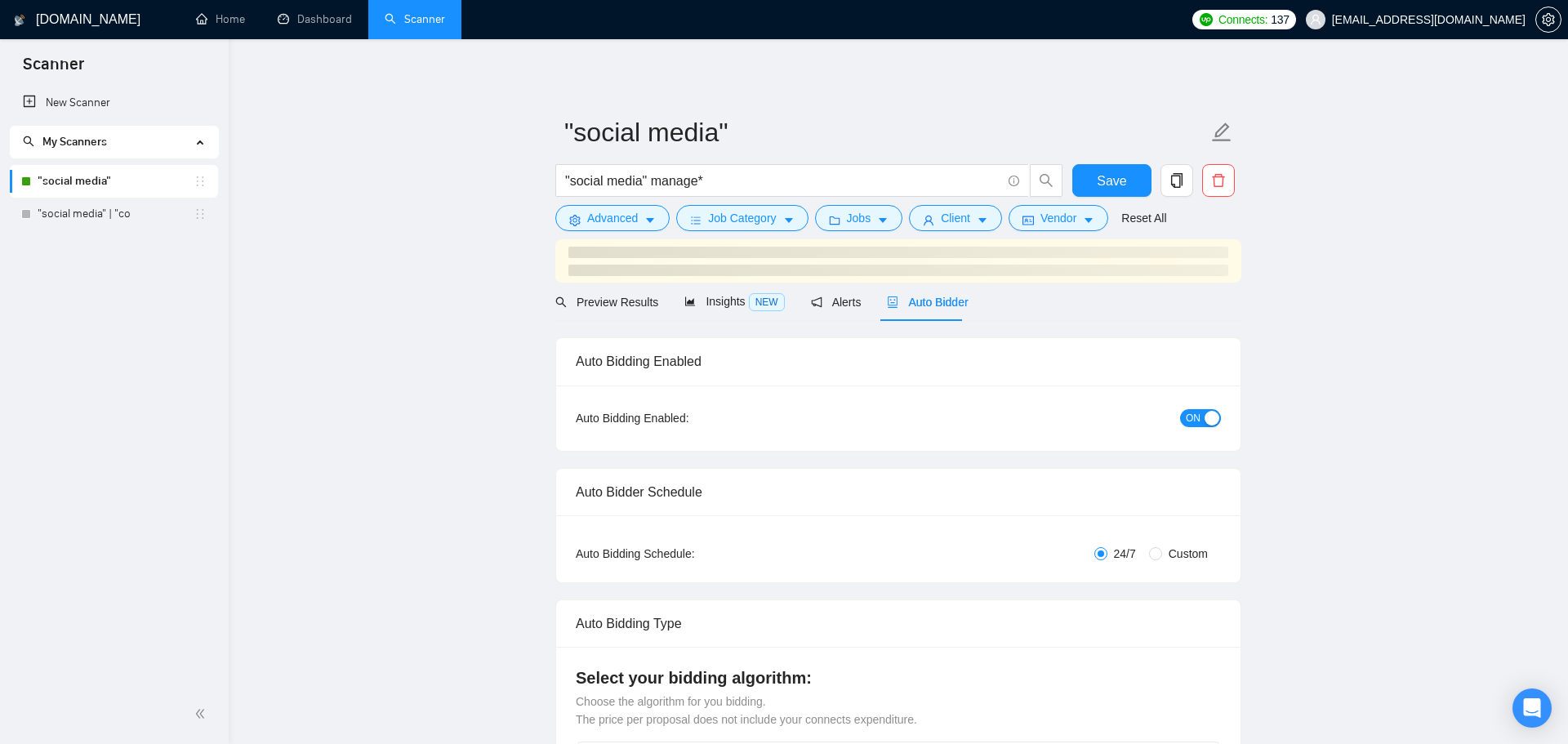
checkbox input "true"
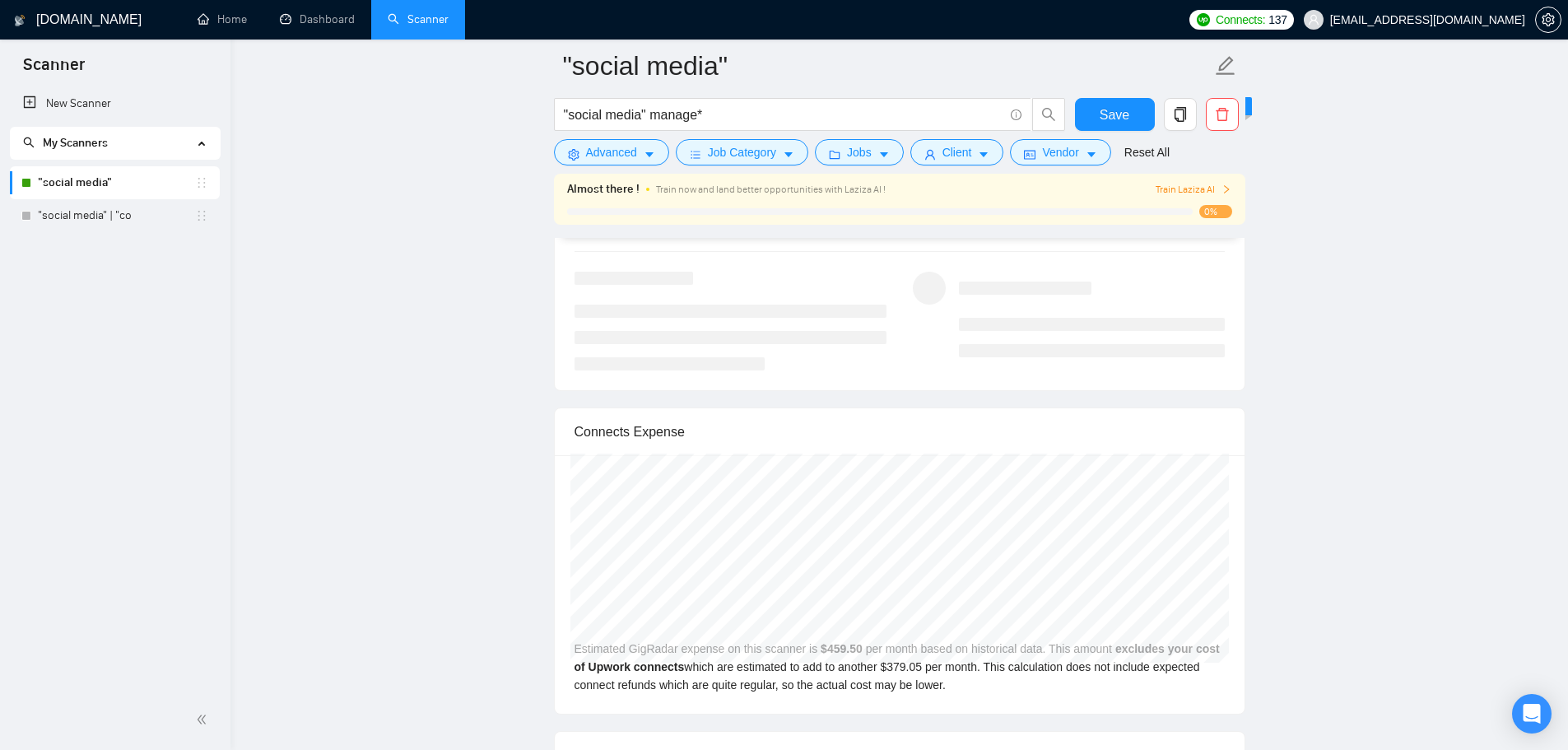
scroll to position [3246, 0]
